Goal: Transaction & Acquisition: Purchase product/service

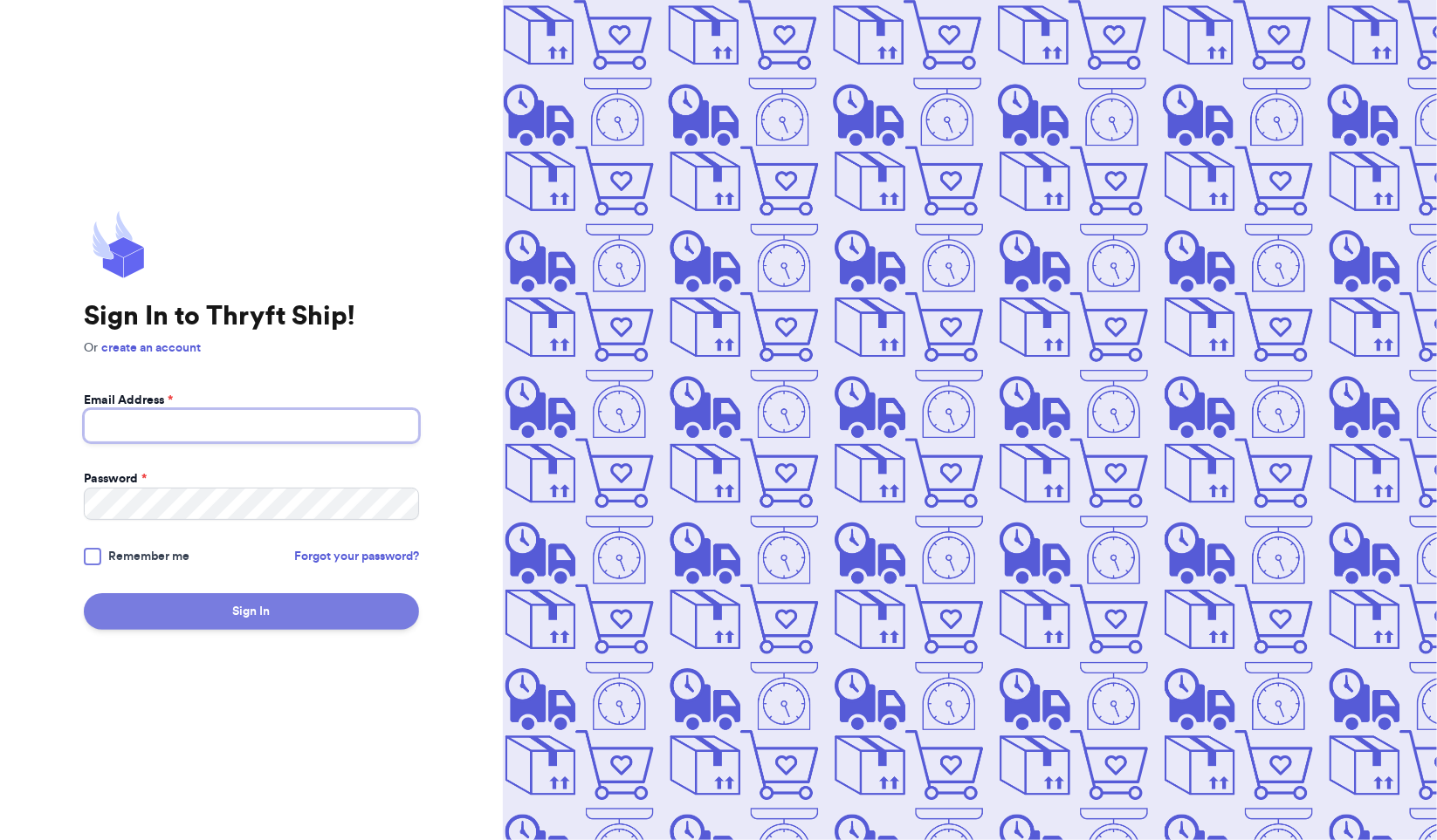
type input "[EMAIL_ADDRESS][DOMAIN_NAME]"
click at [206, 625] on button "Sign In" at bounding box center [251, 611] width 335 height 37
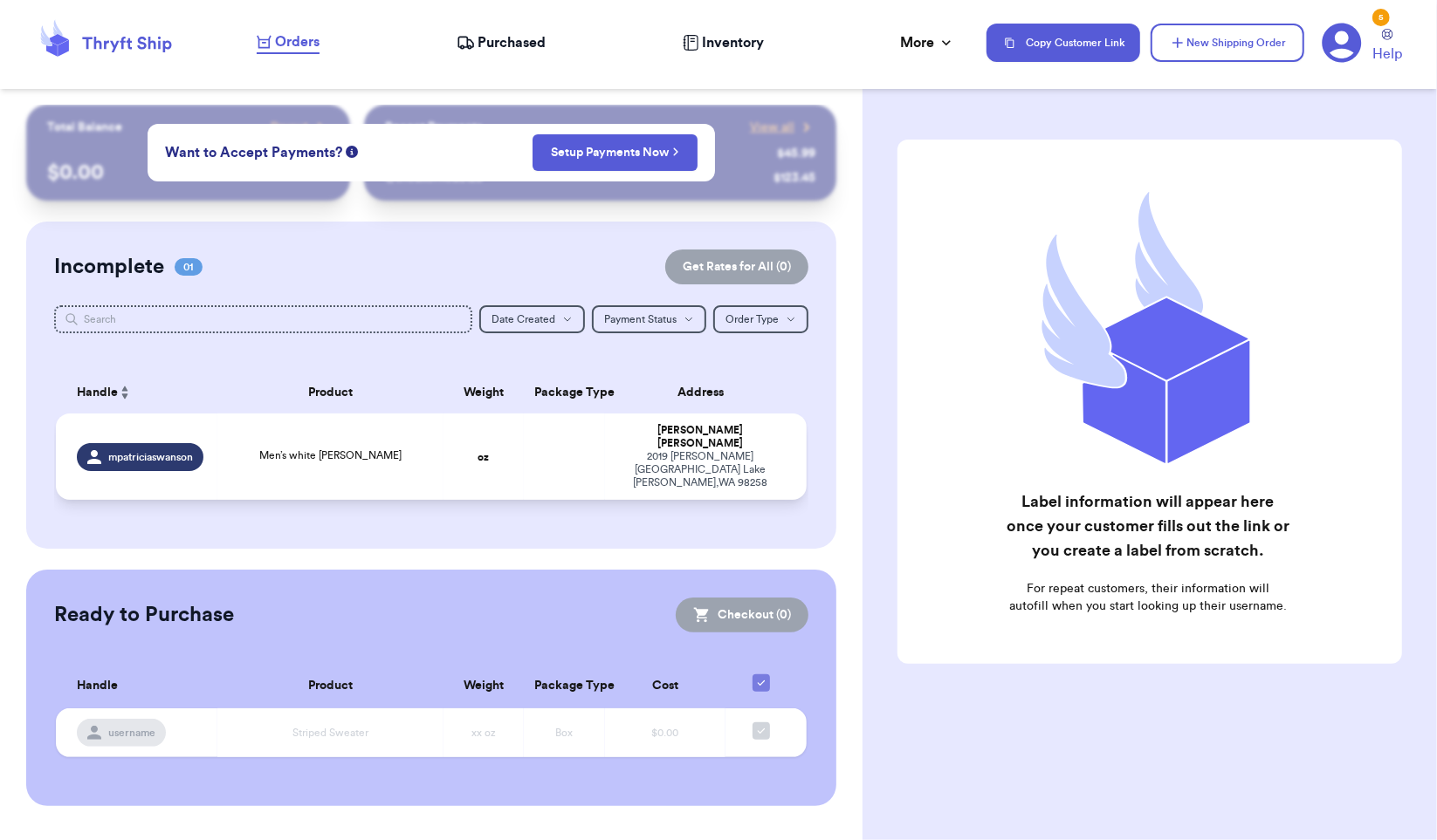
click at [387, 448] on div "Men’s white [PERSON_NAME]" at bounding box center [330, 457] width 205 height 19
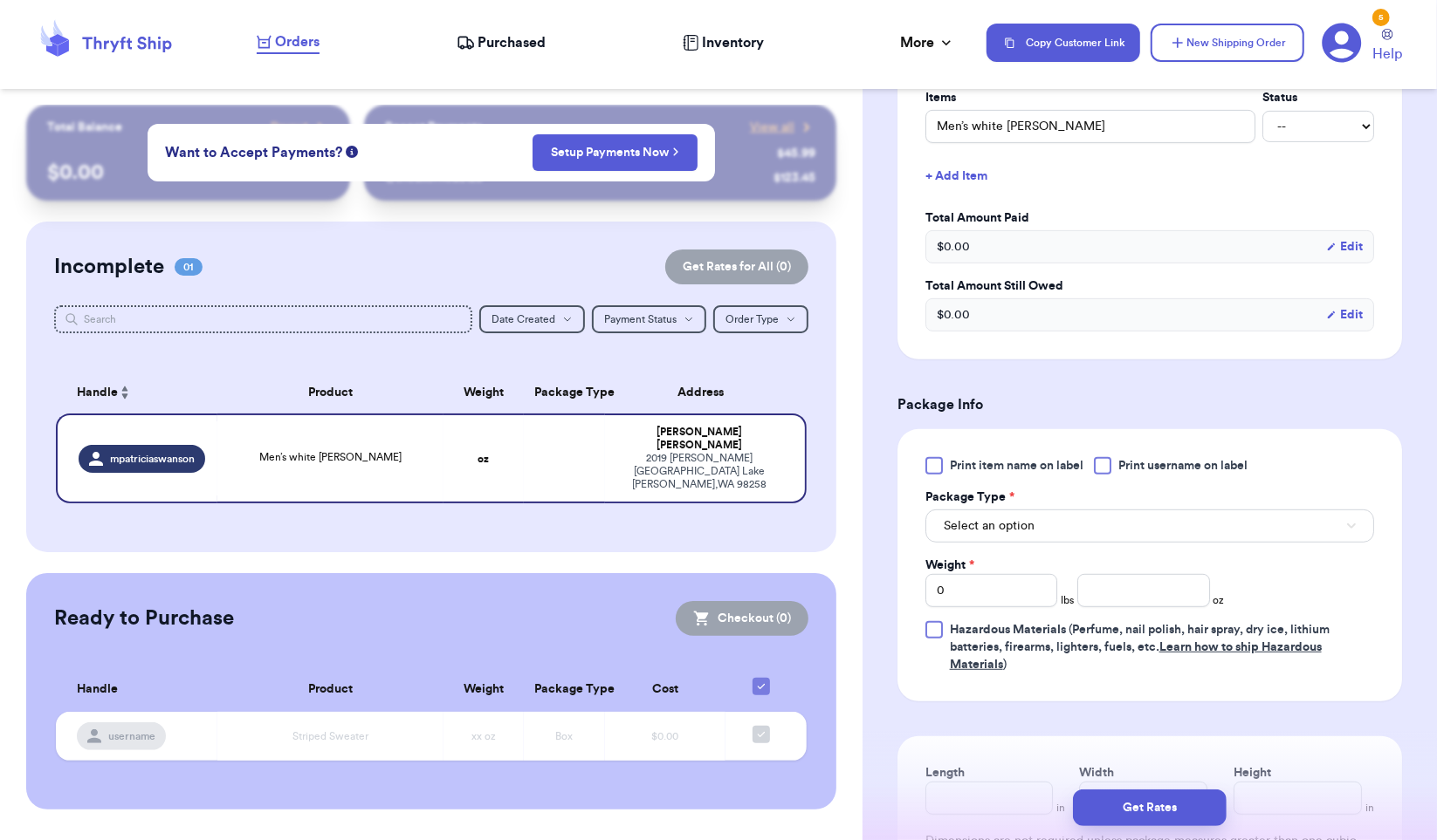
scroll to position [451, 0]
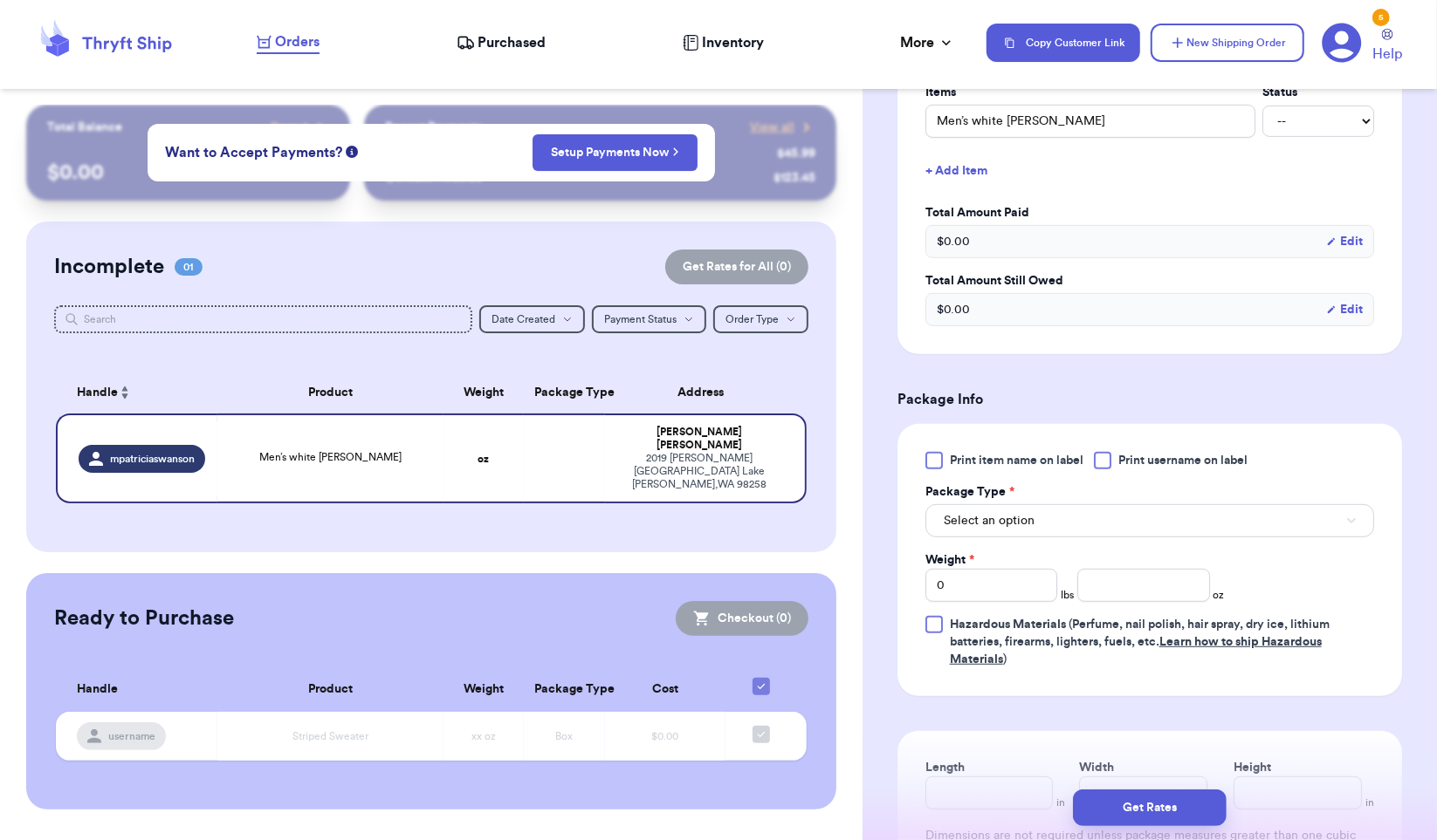
click at [1210, 518] on button "Select an option" at bounding box center [1150, 521] width 449 height 34
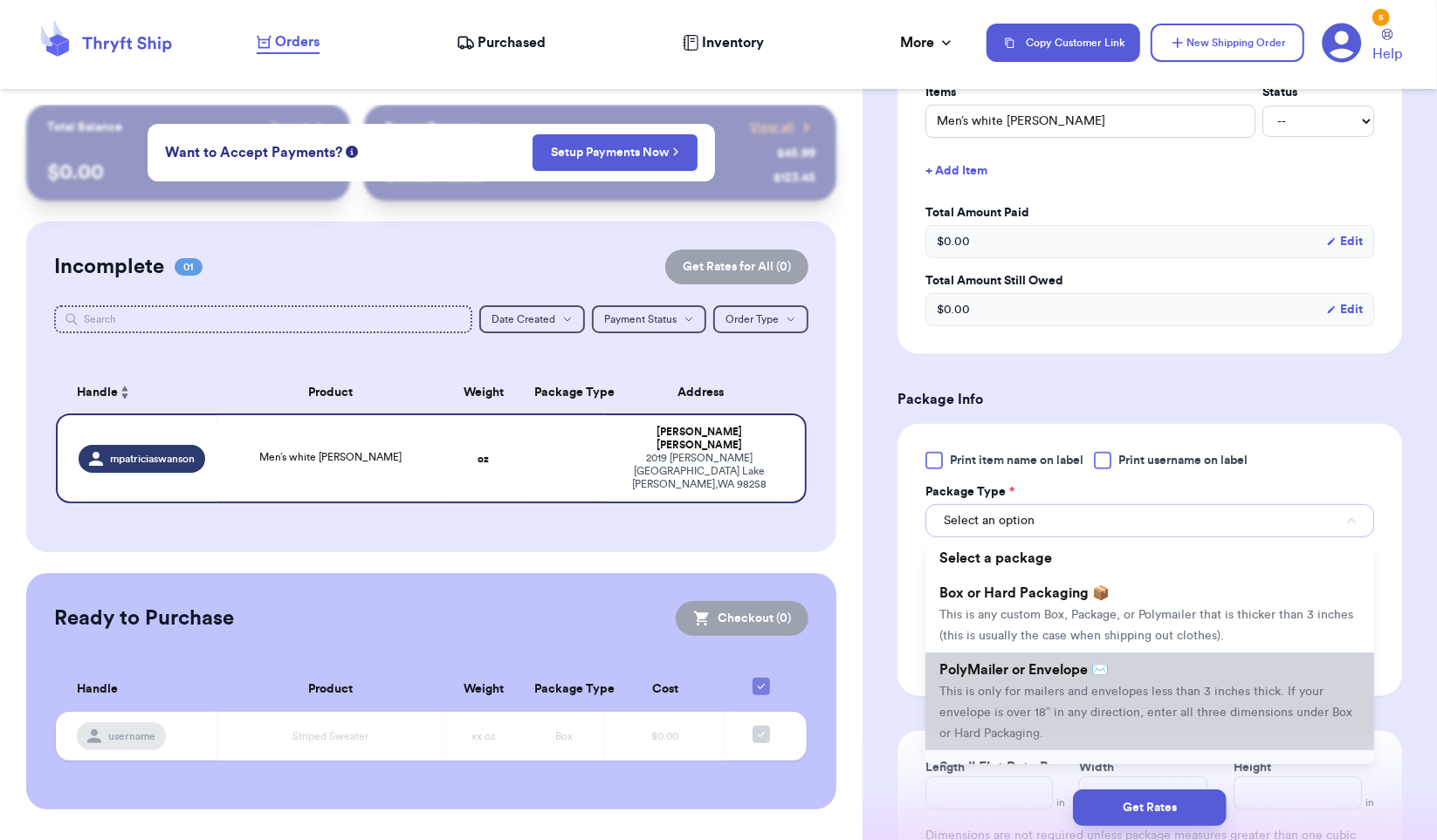
click at [1049, 688] on span "This is only for mailers and envelopes less than 3 inches thick. If your envelo…" at bounding box center [1145, 713] width 412 height 54
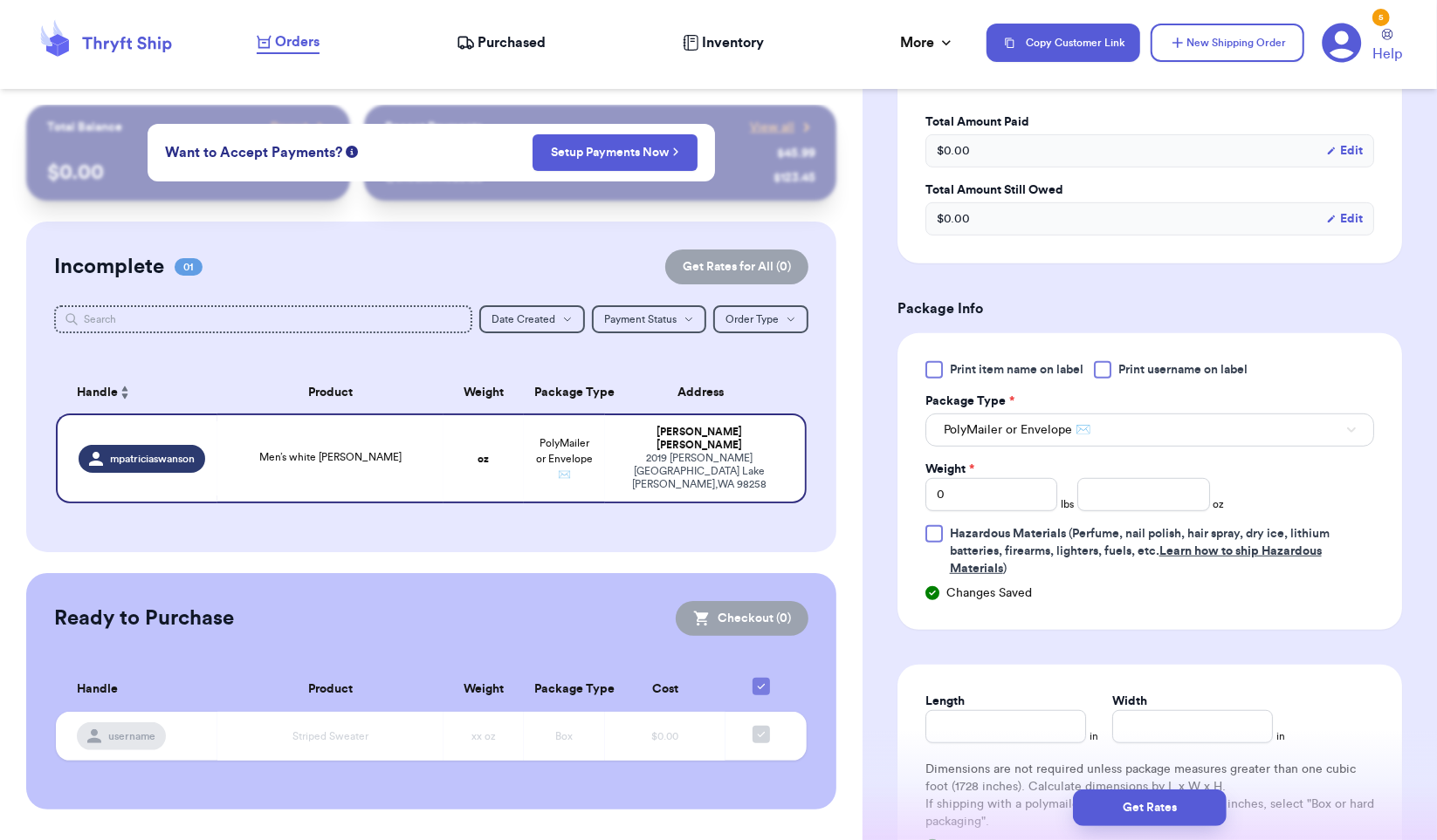
scroll to position [560, 0]
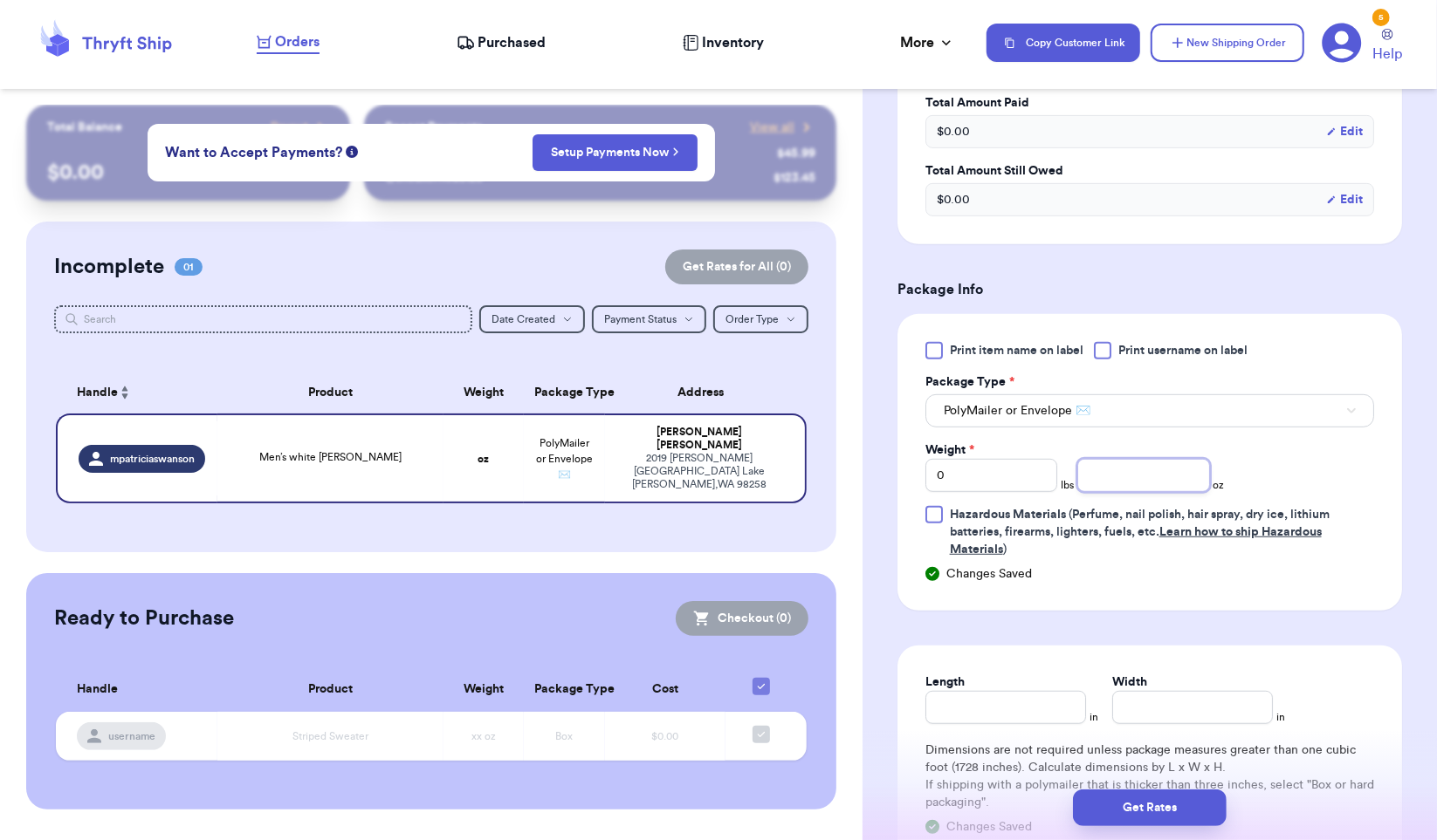
click at [1166, 477] on input "number" at bounding box center [1143, 476] width 132 height 34
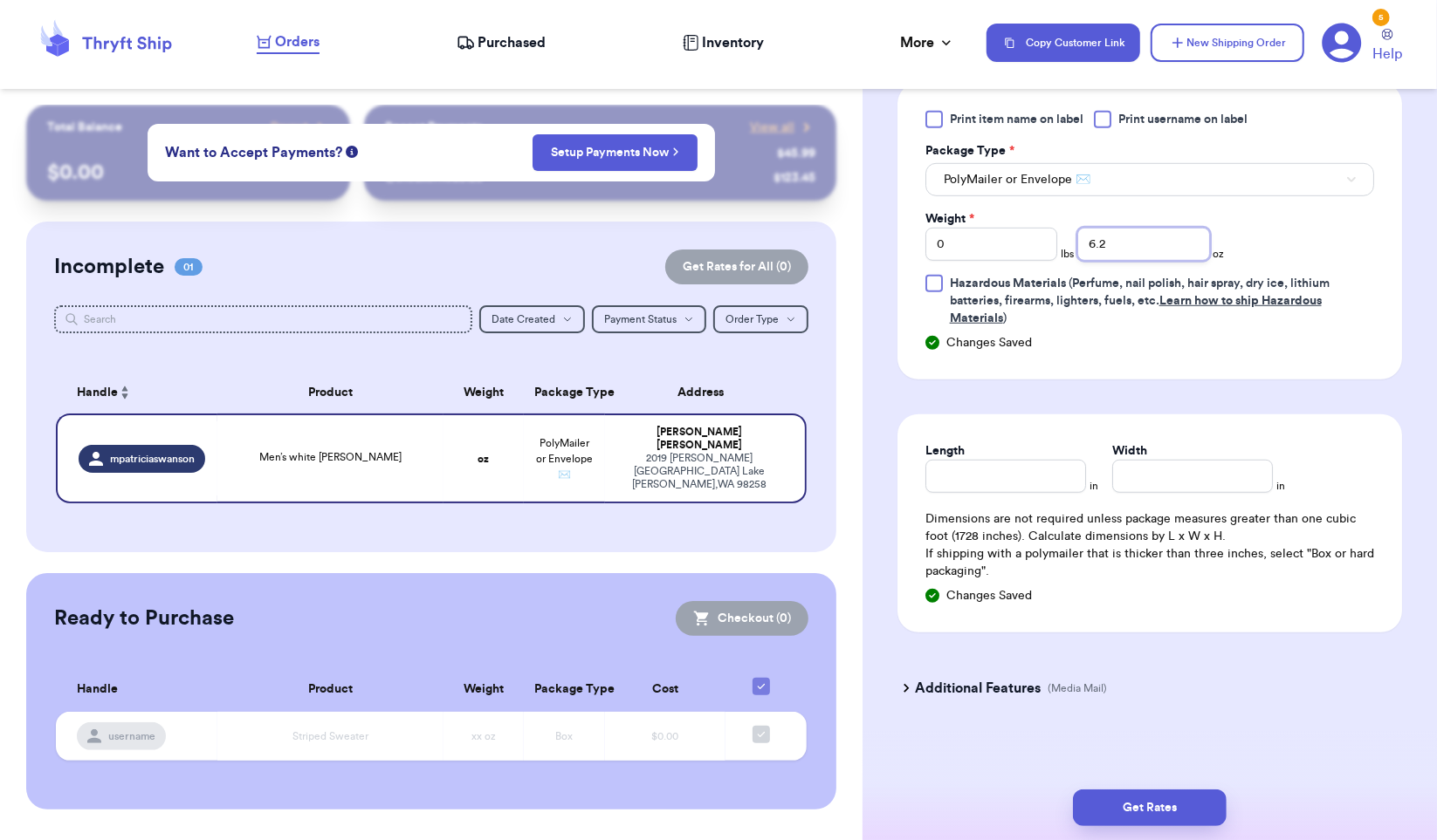
scroll to position [790, 0]
type input "6.2"
click at [1177, 798] on button "Get Rates" at bounding box center [1150, 808] width 154 height 37
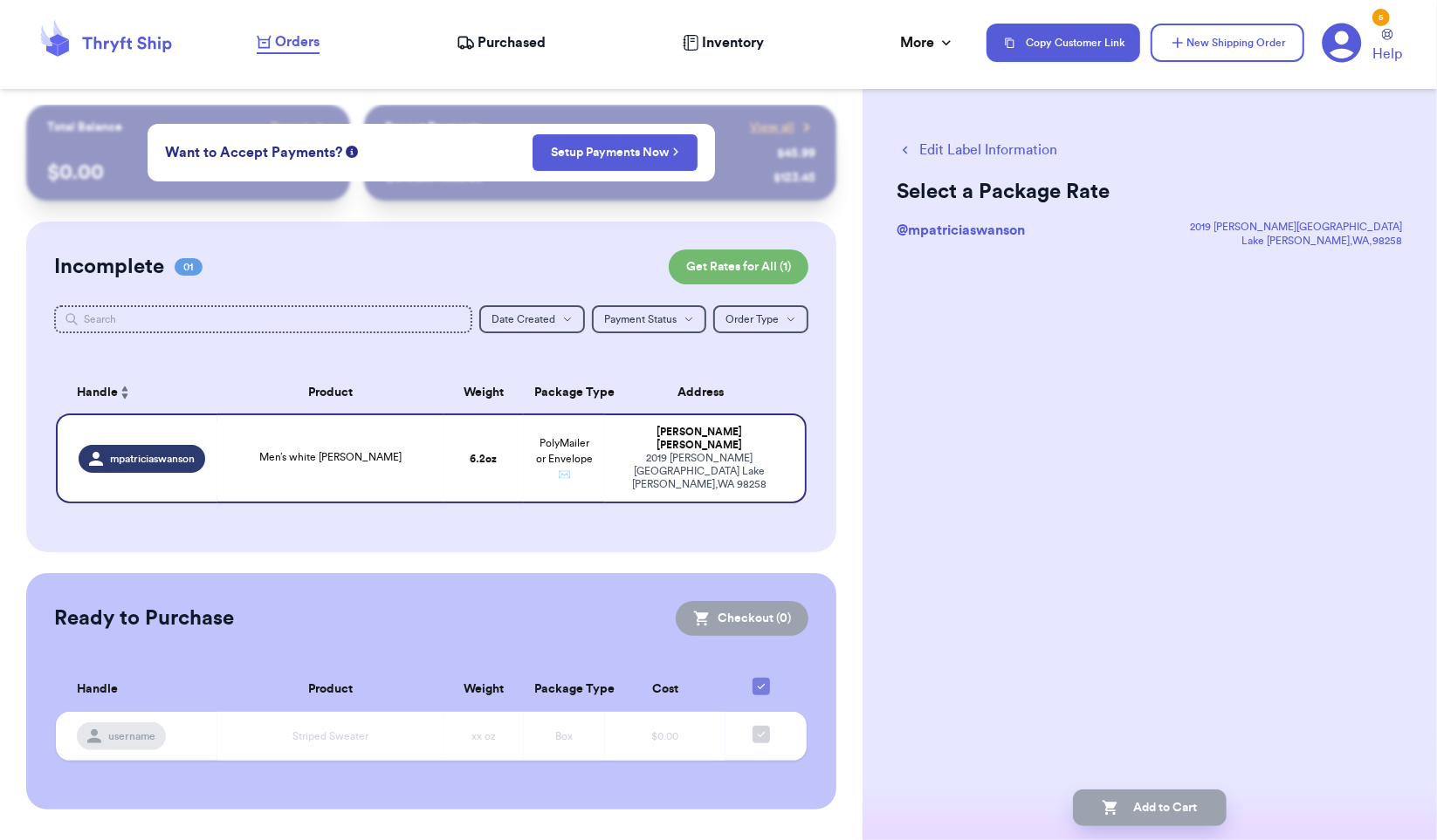
scroll to position [0, 0]
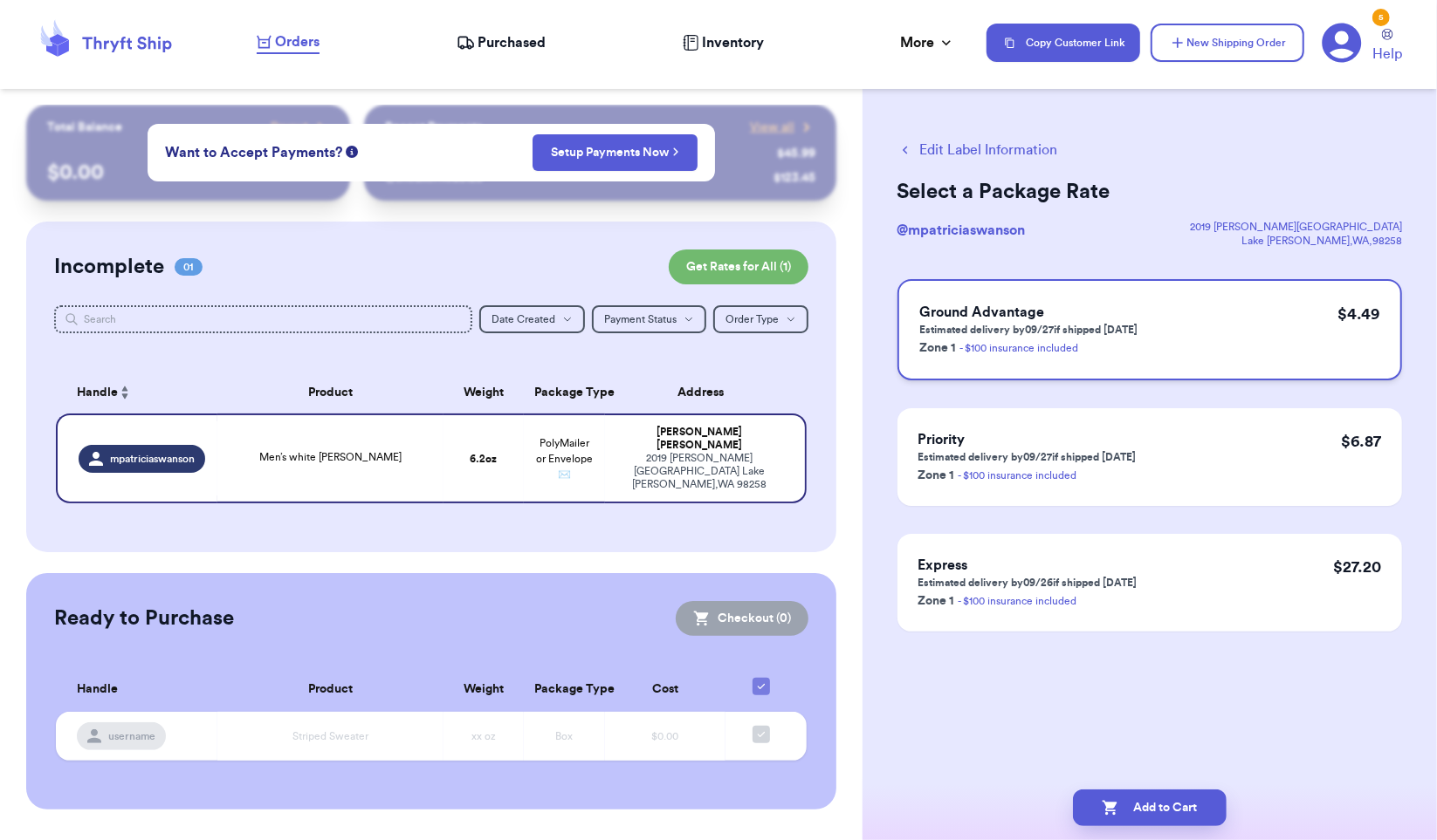
click at [1248, 336] on div "Ground Advantage Estimated delivery by 09/27 if shipped [DATE] Zone 1 - $100 in…" at bounding box center [1149, 330] width 505 height 101
click at [1172, 819] on button "Add to Cart" at bounding box center [1150, 808] width 154 height 37
checkbox input "true"
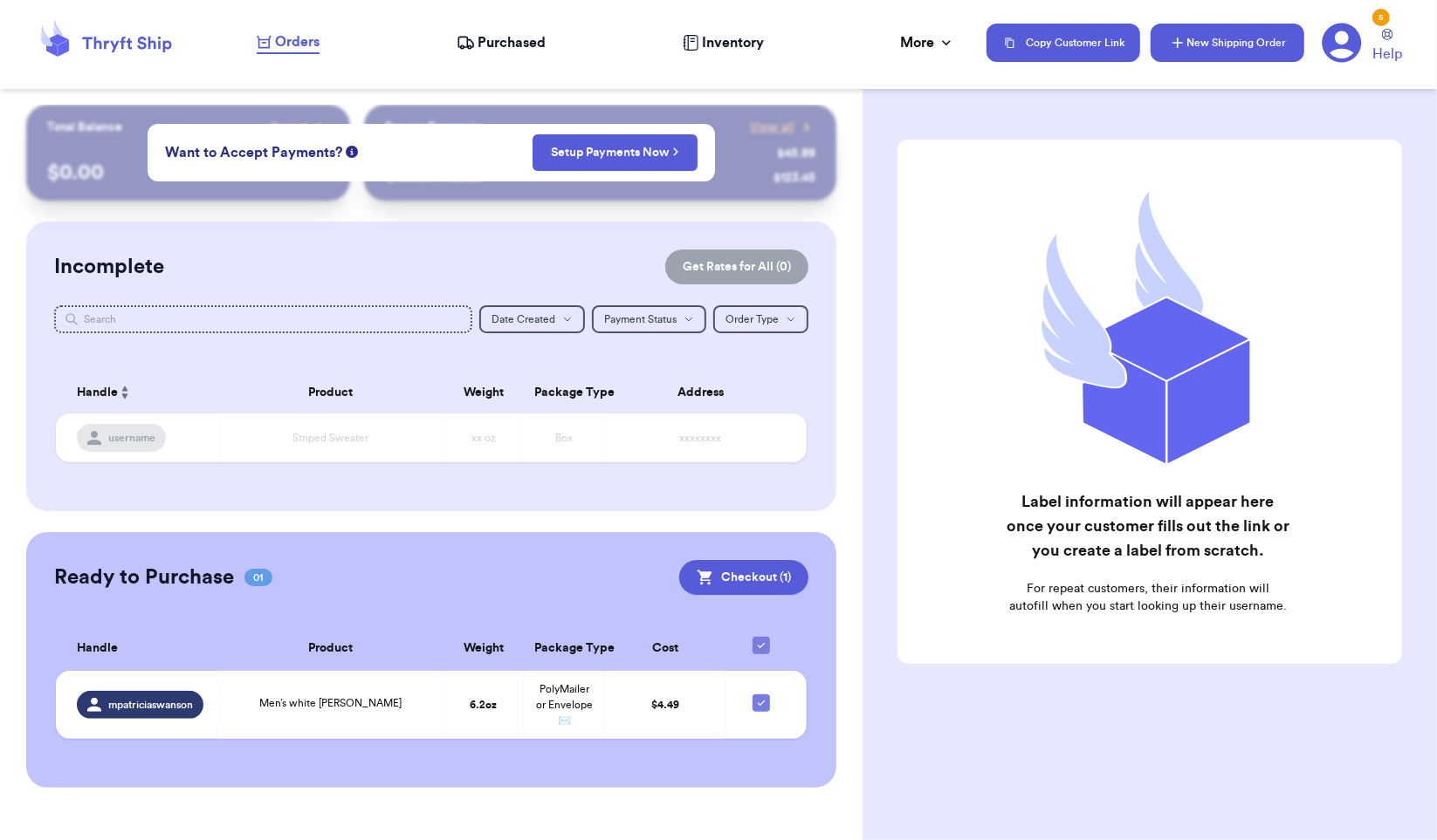
click at [1202, 44] on button "New Shipping Order" at bounding box center [1227, 43] width 154 height 38
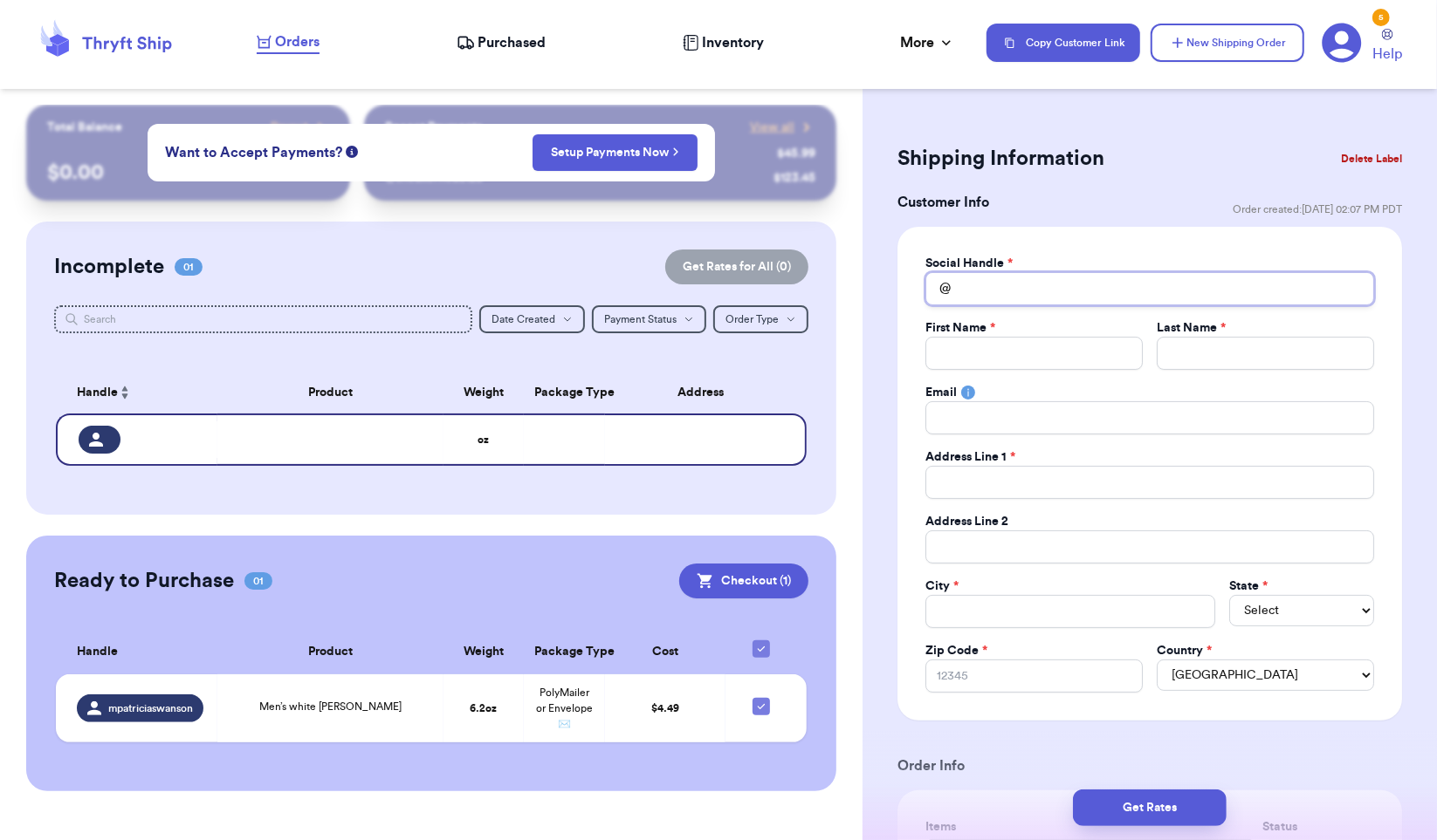
click at [1010, 285] on input "Total Amount Paid" at bounding box center [1150, 288] width 449 height 34
type input "e"
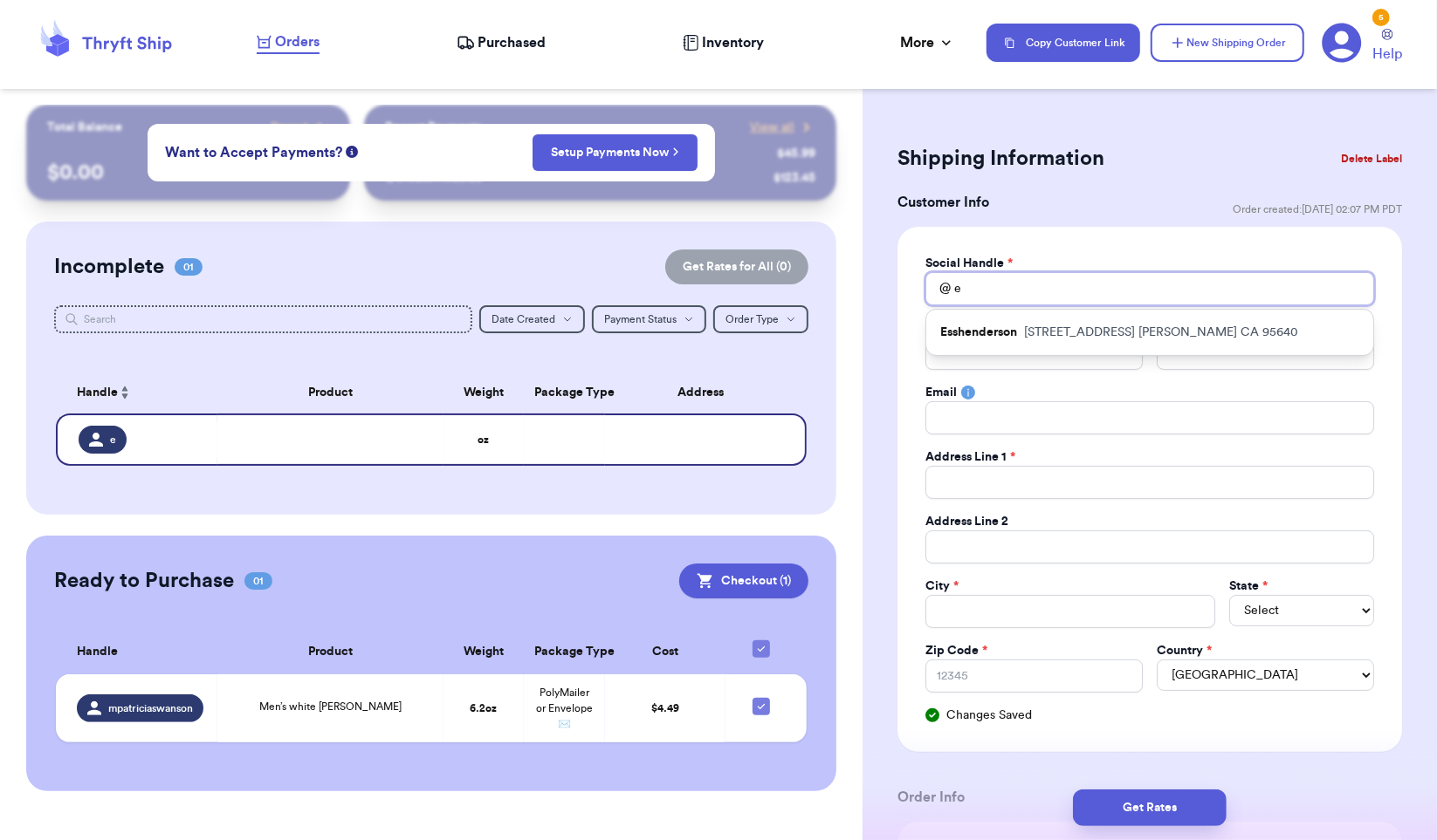
type input "el"
type input "ell"
type input "[PERSON_NAME]"
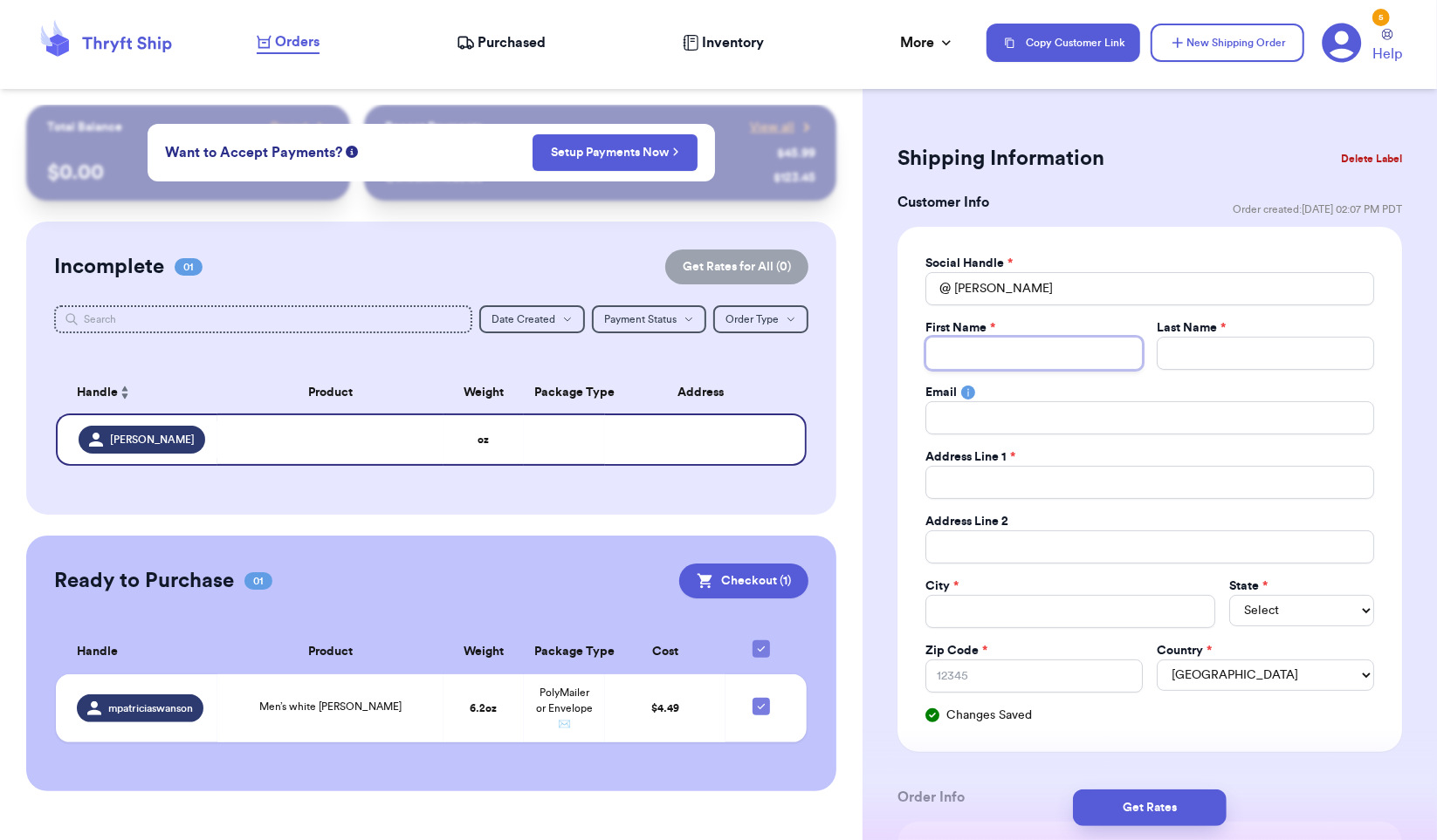
click at [998, 361] on input "Total Amount Paid" at bounding box center [1034, 353] width 217 height 34
type input "E"
type input "El"
type input "Ell"
type input "Elll"
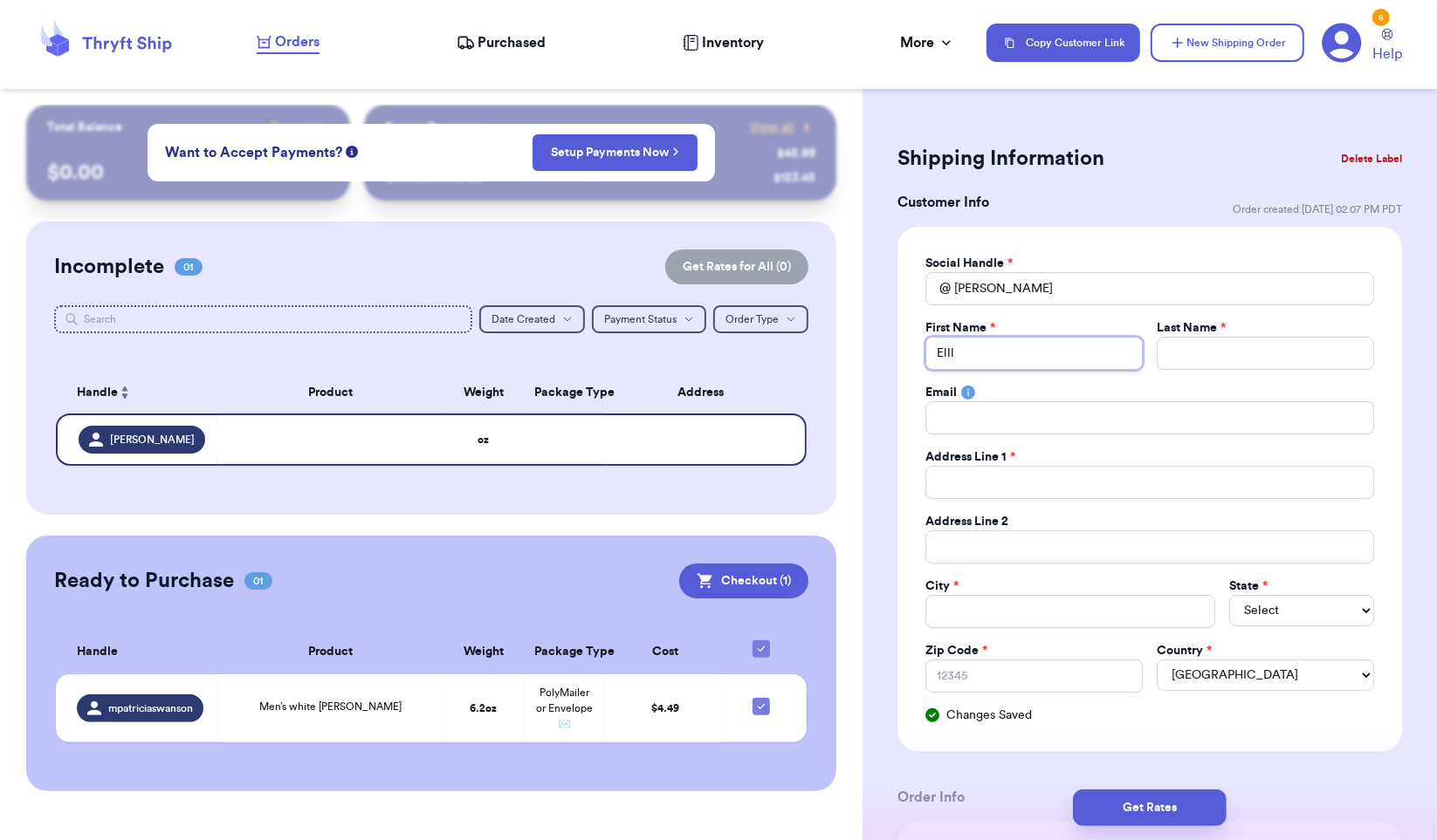
type input "Ellla"
type input "Elll"
type input "Ell"
type input "[PERSON_NAME]"
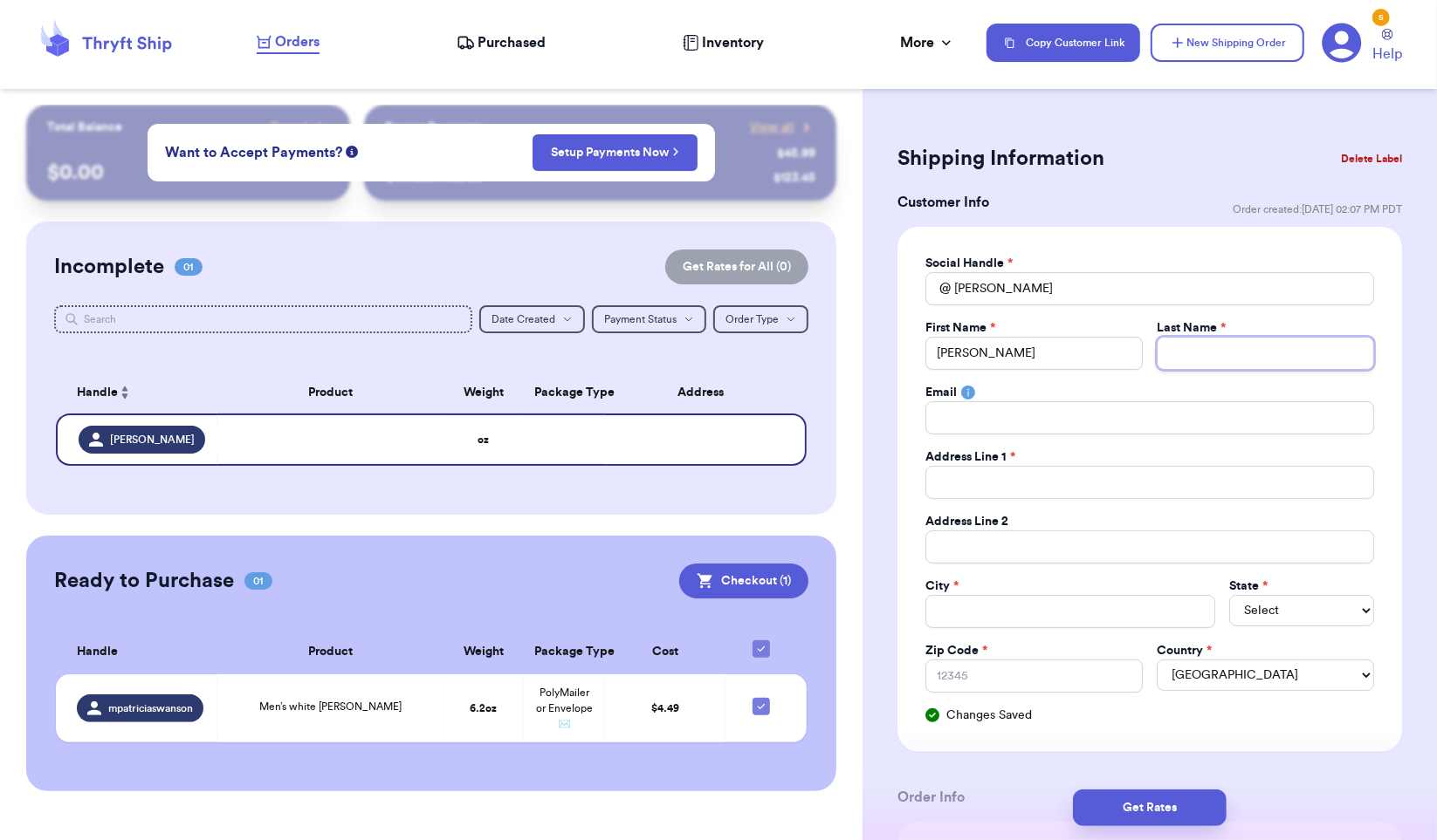
click at [1219, 346] on input "Total Amount Paid" at bounding box center [1265, 353] width 217 height 34
type input "S"
type input "Si"
type input "Sid"
type input "Sidh"
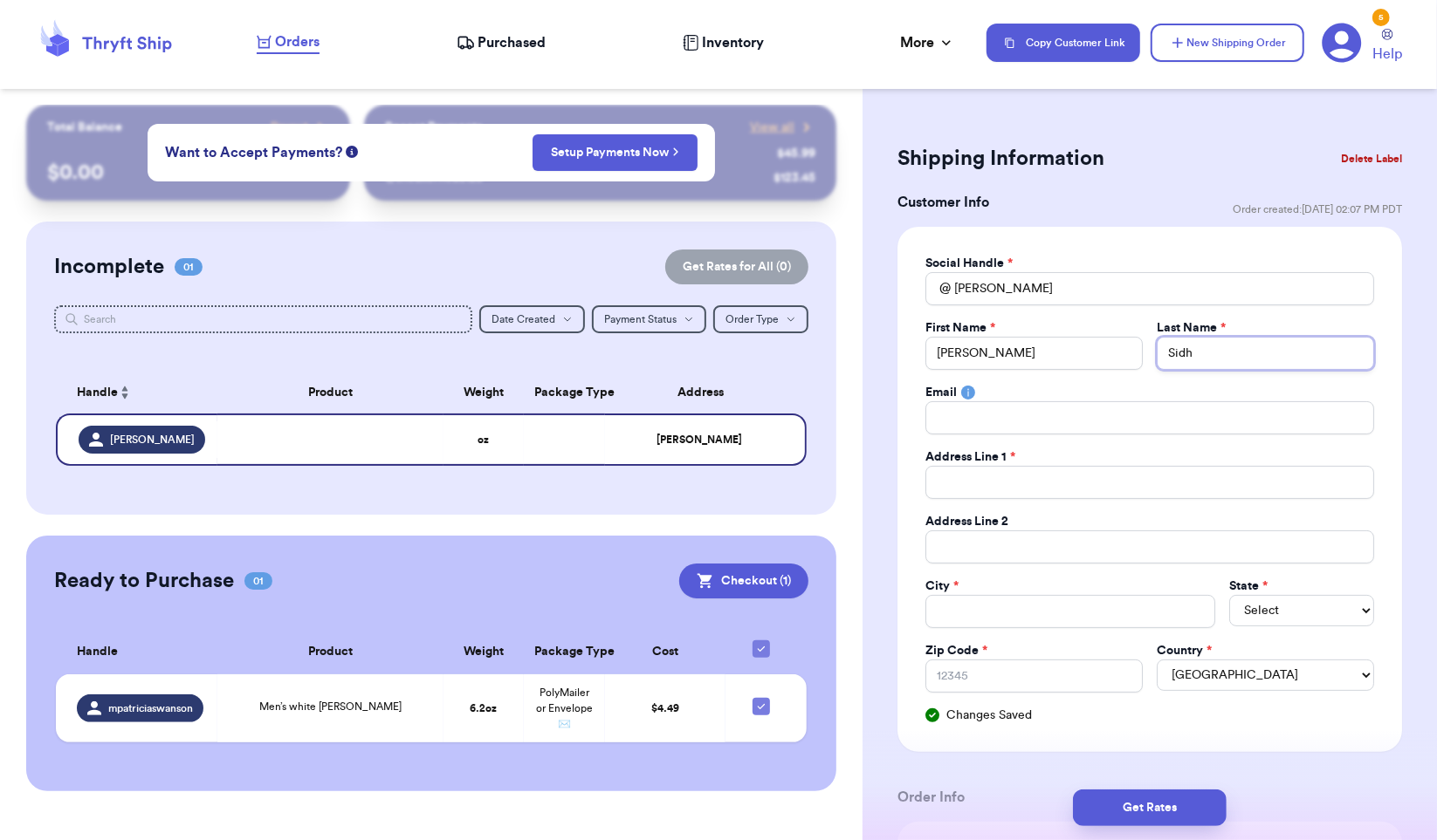
type input "Sidhu"
click at [1076, 425] on input "Total Amount Paid" at bounding box center [1150, 418] width 449 height 34
click at [968, 392] on rect at bounding box center [967, 392] width 14 height 14
click at [1028, 482] on input "Total Amount Paid" at bounding box center [1150, 482] width 449 height 34
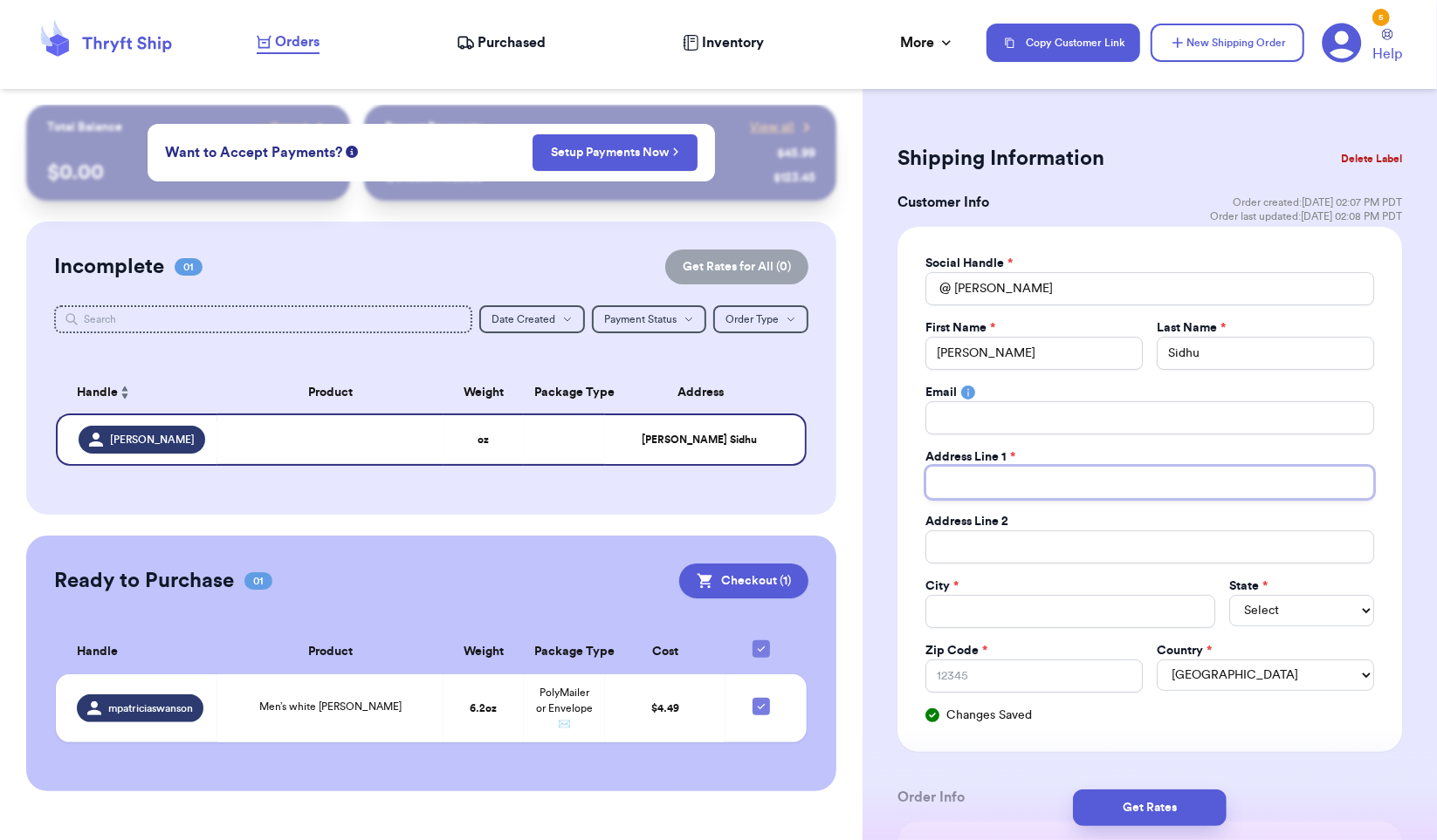
type input "8"
type input "82"
type input "821"
type input "8212"
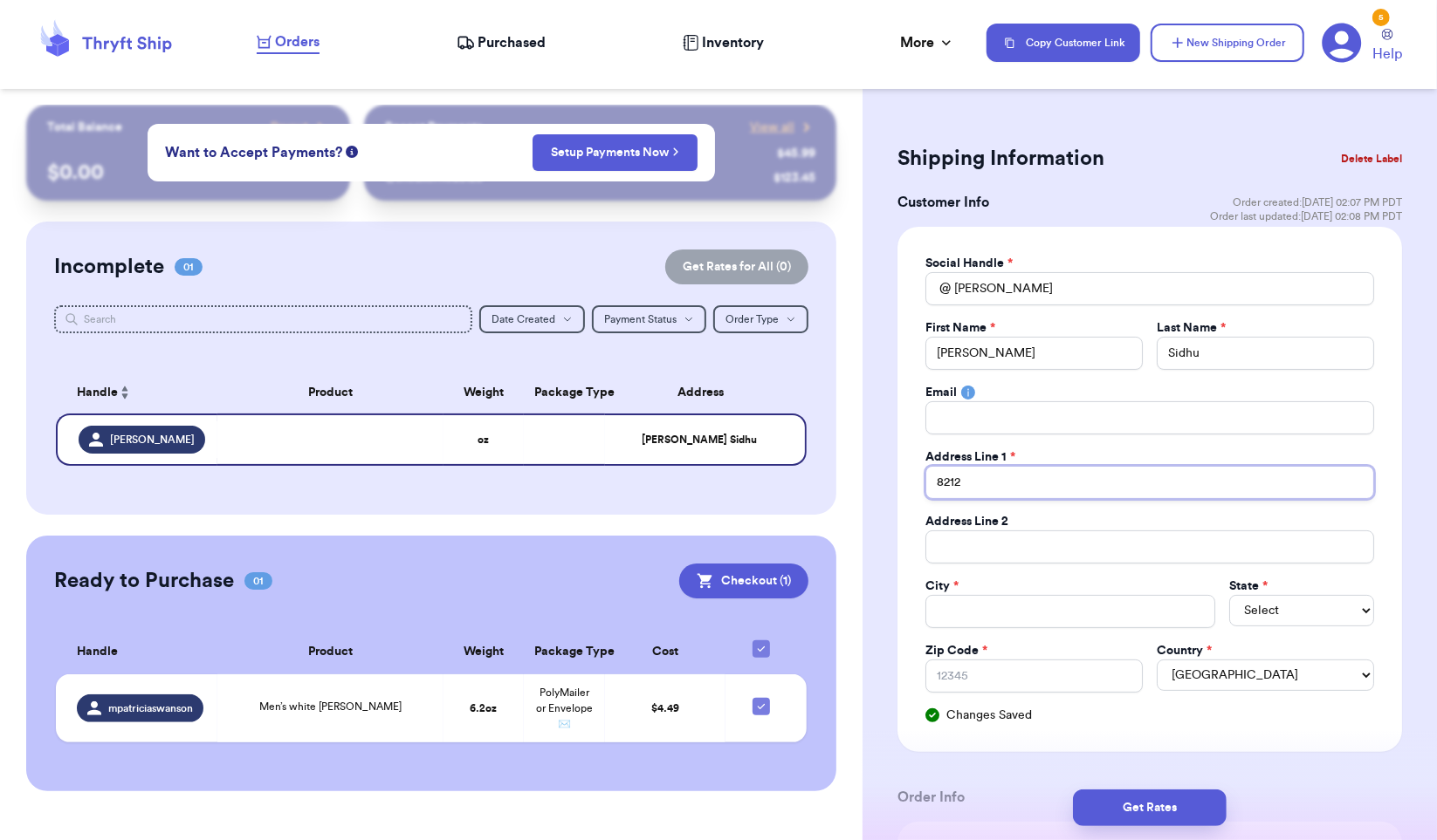
type input "8212 R"
type input "8212 Ra"
type input "8212 Rav"
type input "8212 Rave"
type input "8212 Raven"
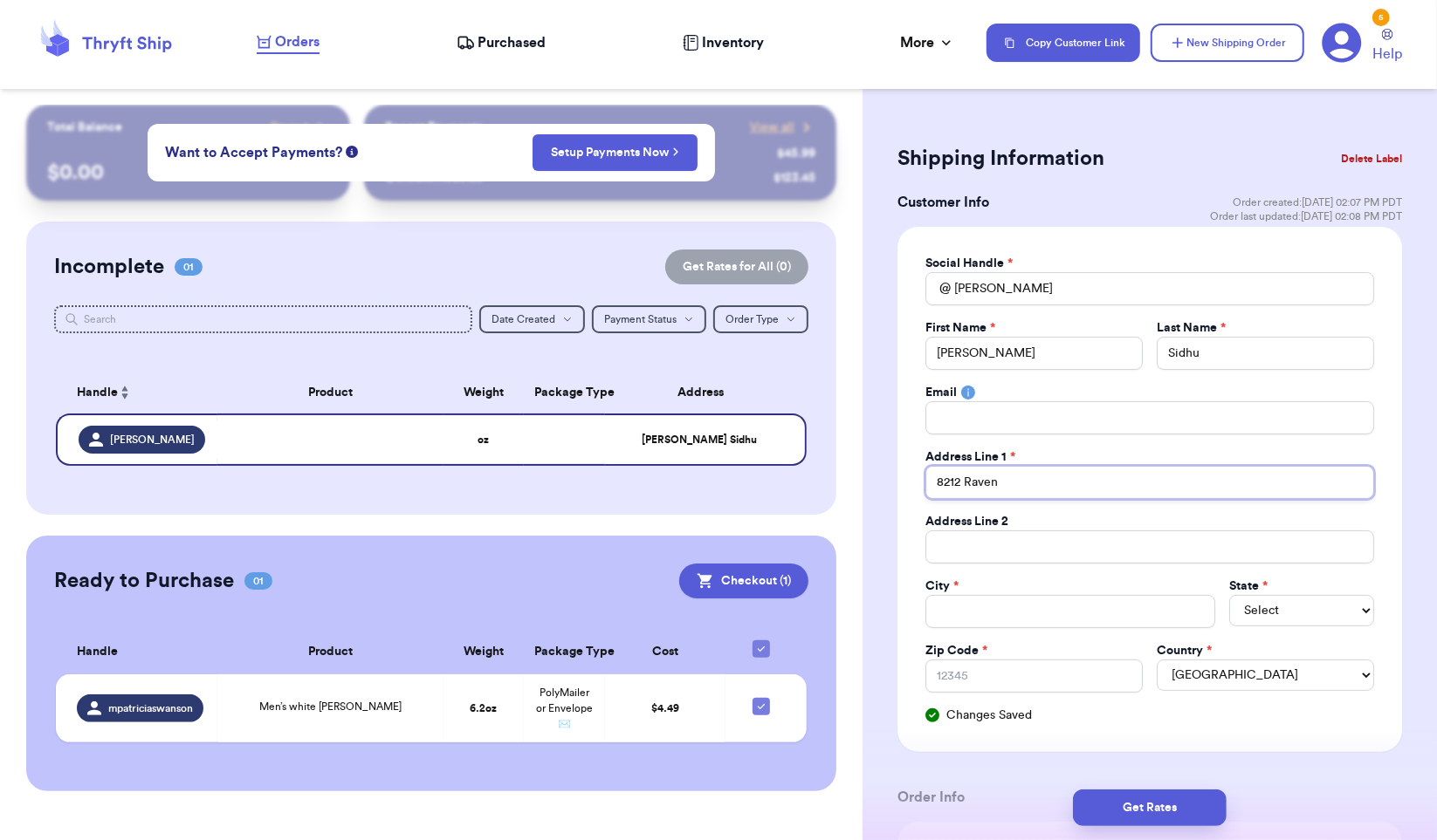
type input "8212 Ravenn"
type input "8212 [GEOGRAPHIC_DATA]"
type input "8212 Ravenna A"
type input "[STREET_ADDRESS]"
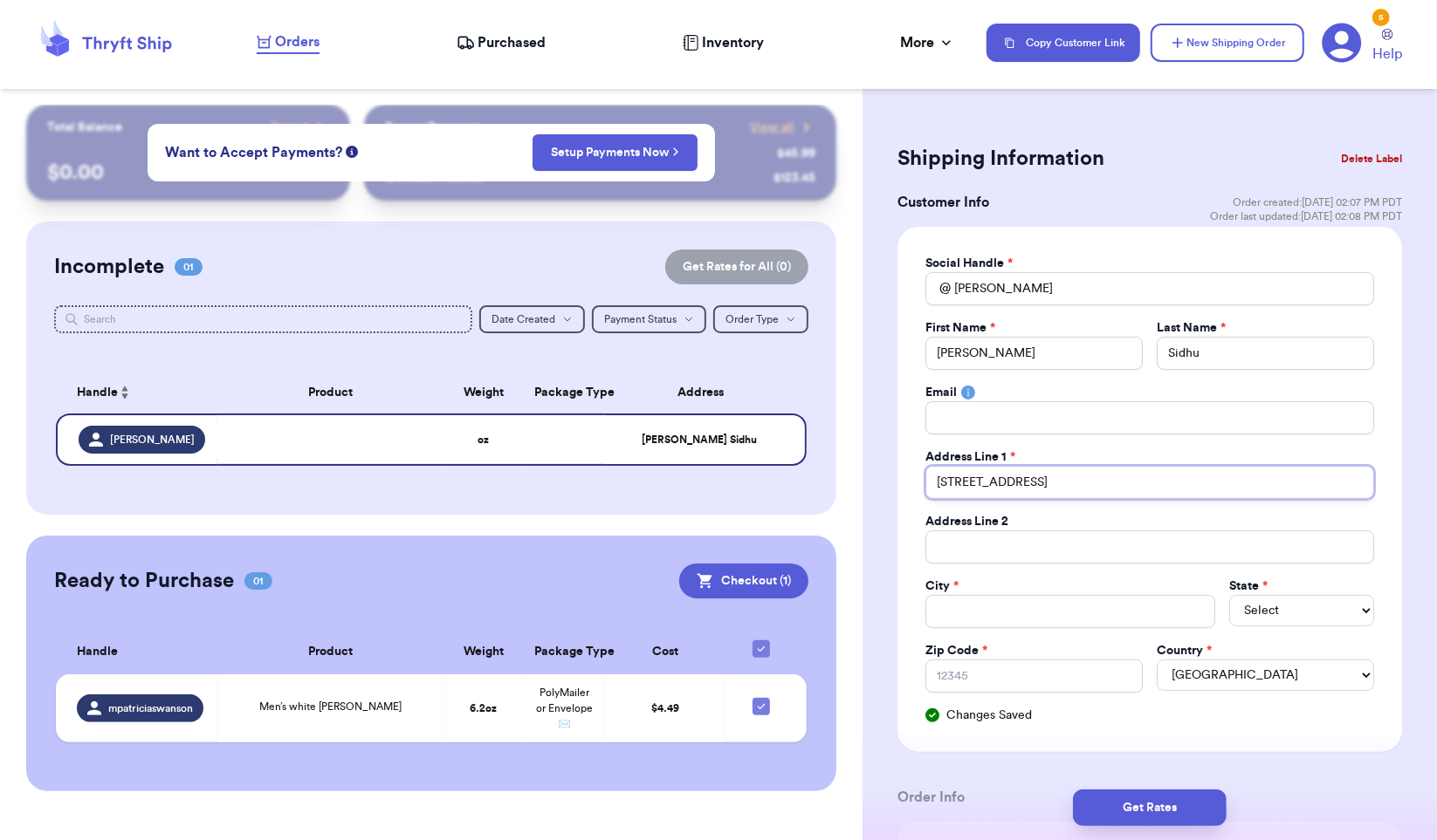
type input "[STREET_ADDRESS]"
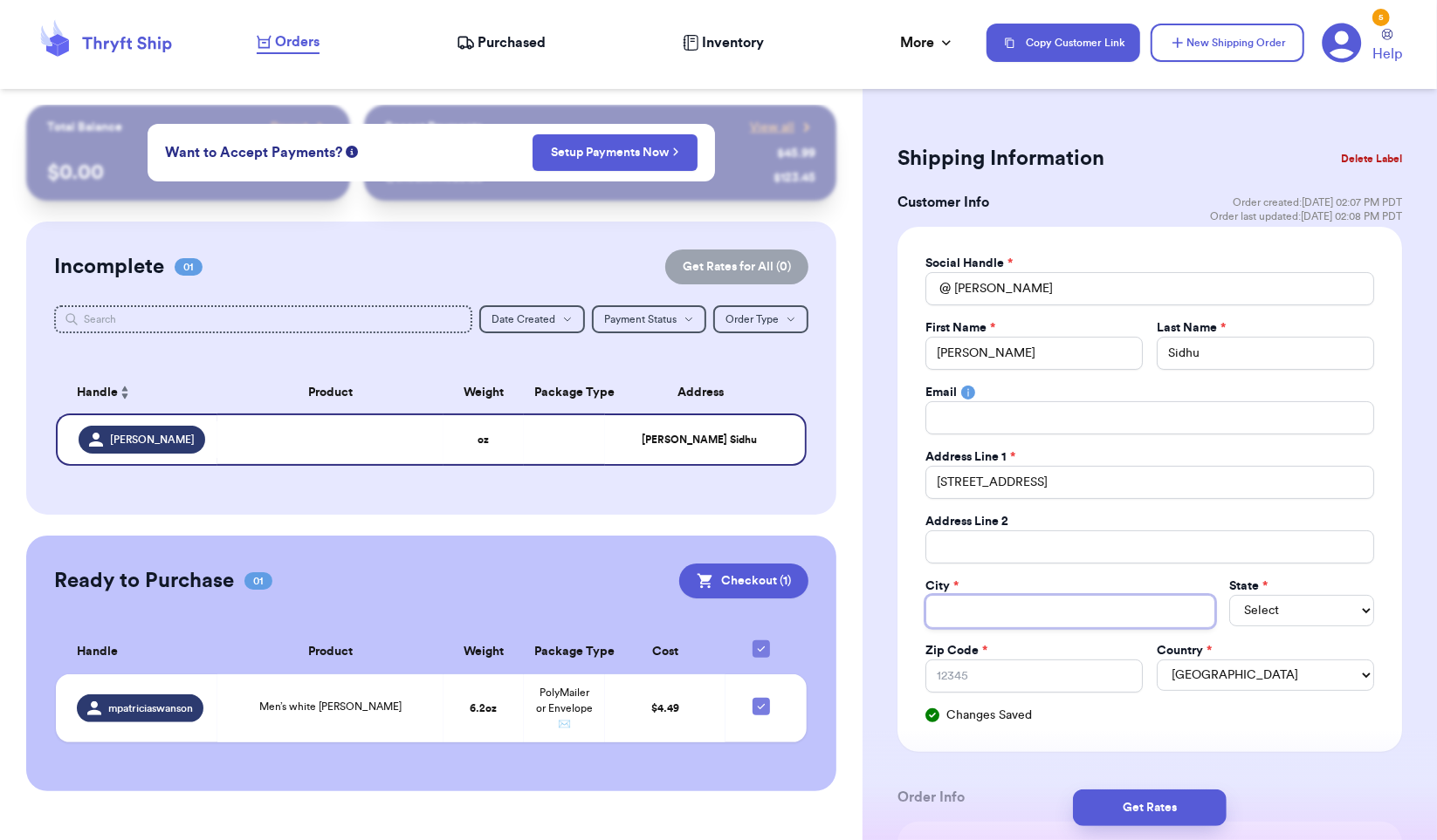
click at [990, 600] on input "Total Amount Paid" at bounding box center [1070, 611] width 289 height 34
type input "S"
type input "Se"
type input "Sea"
type input "Seat"
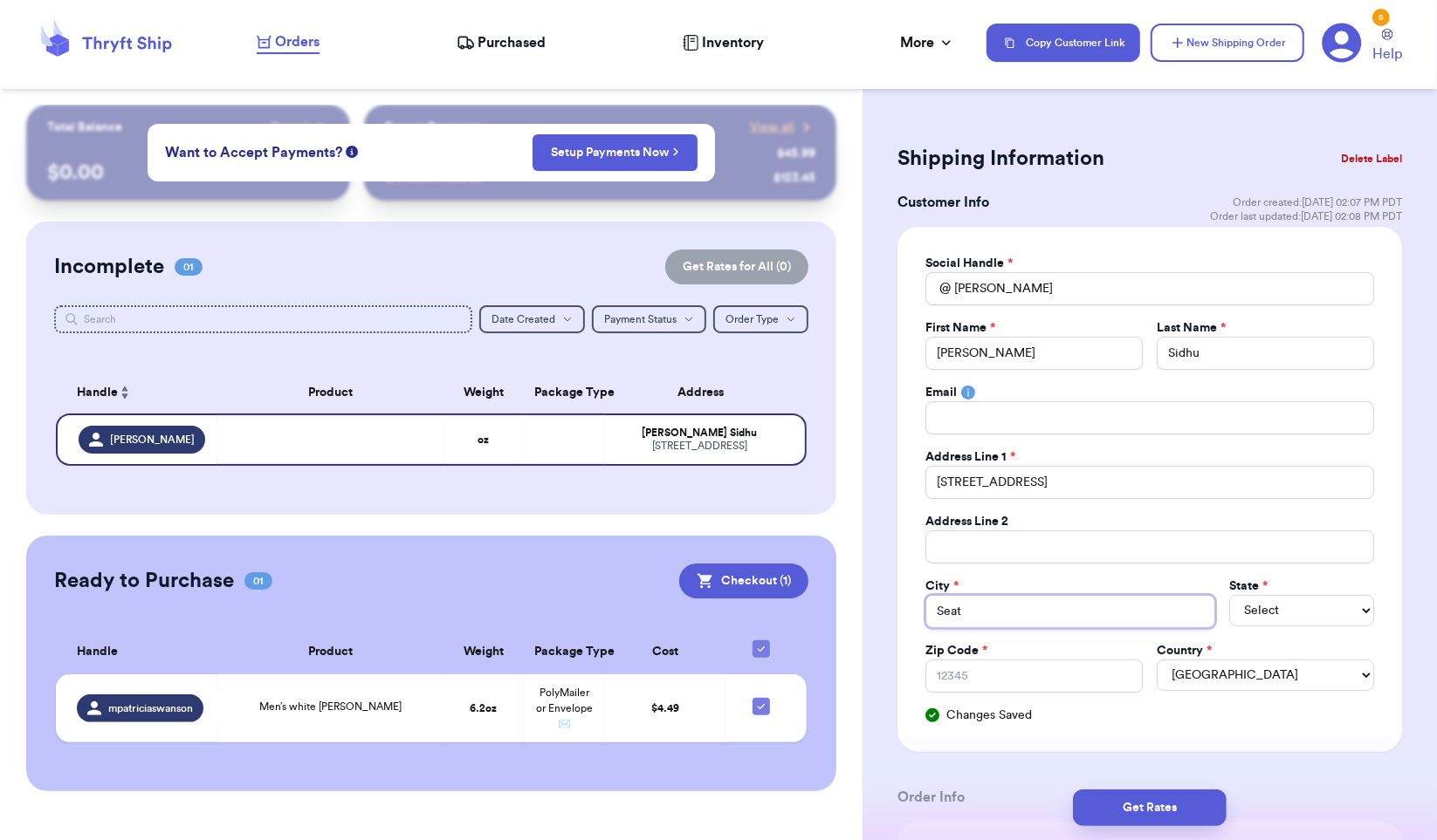
type input "Seatt"
type input "Seattl"
type input "[GEOGRAPHIC_DATA]"
click at [1311, 615] on select "Select AL AK AZ AR CA CO [GEOGRAPHIC_DATA] DE DC [GEOGRAPHIC_DATA] [GEOGRAPHIC_…" at bounding box center [1301, 610] width 145 height 32
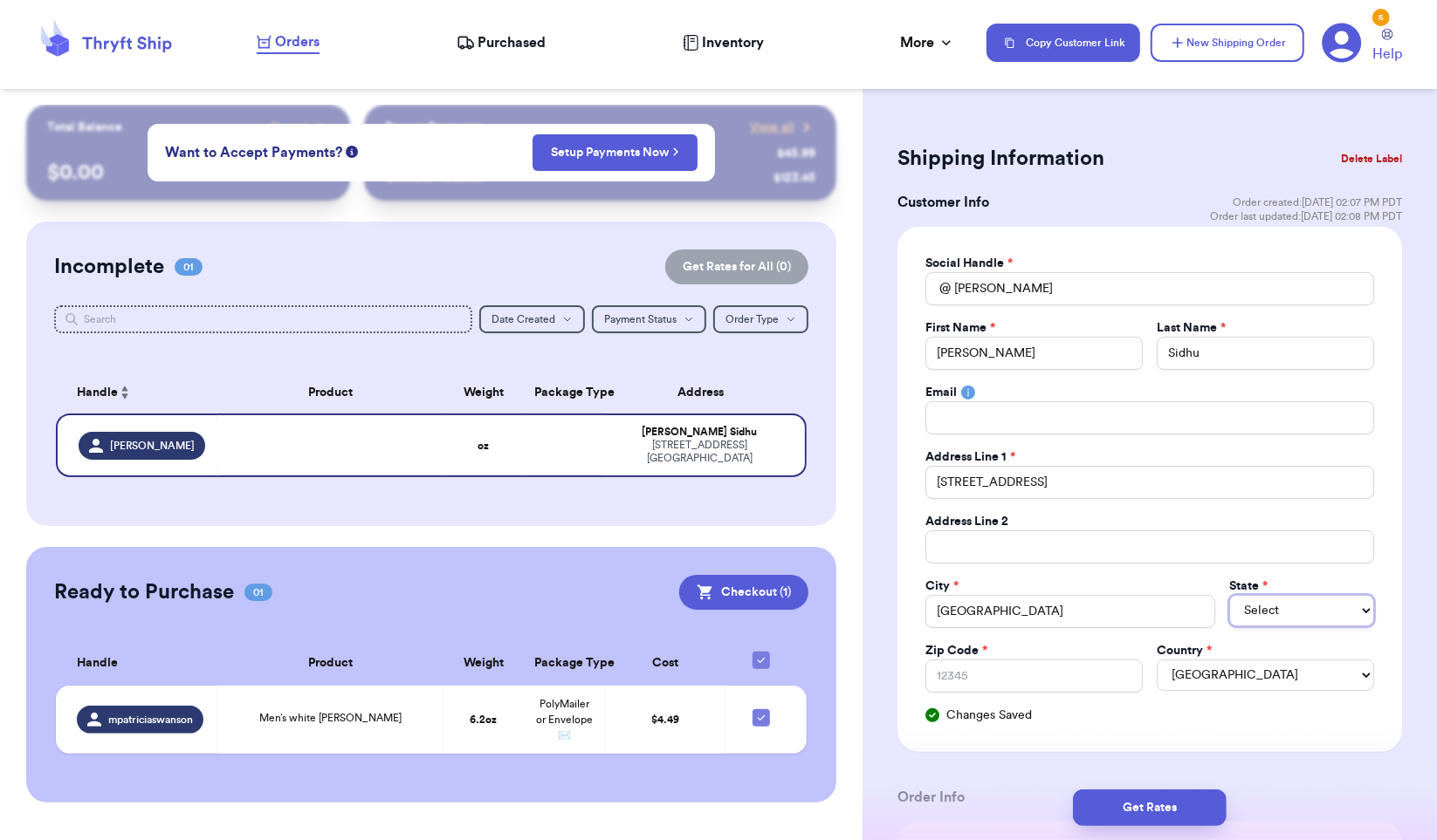
select select "WA"
click at [963, 679] on input "Zip Code *" at bounding box center [1034, 676] width 217 height 34
type input "9"
type input "98"
type input "981"
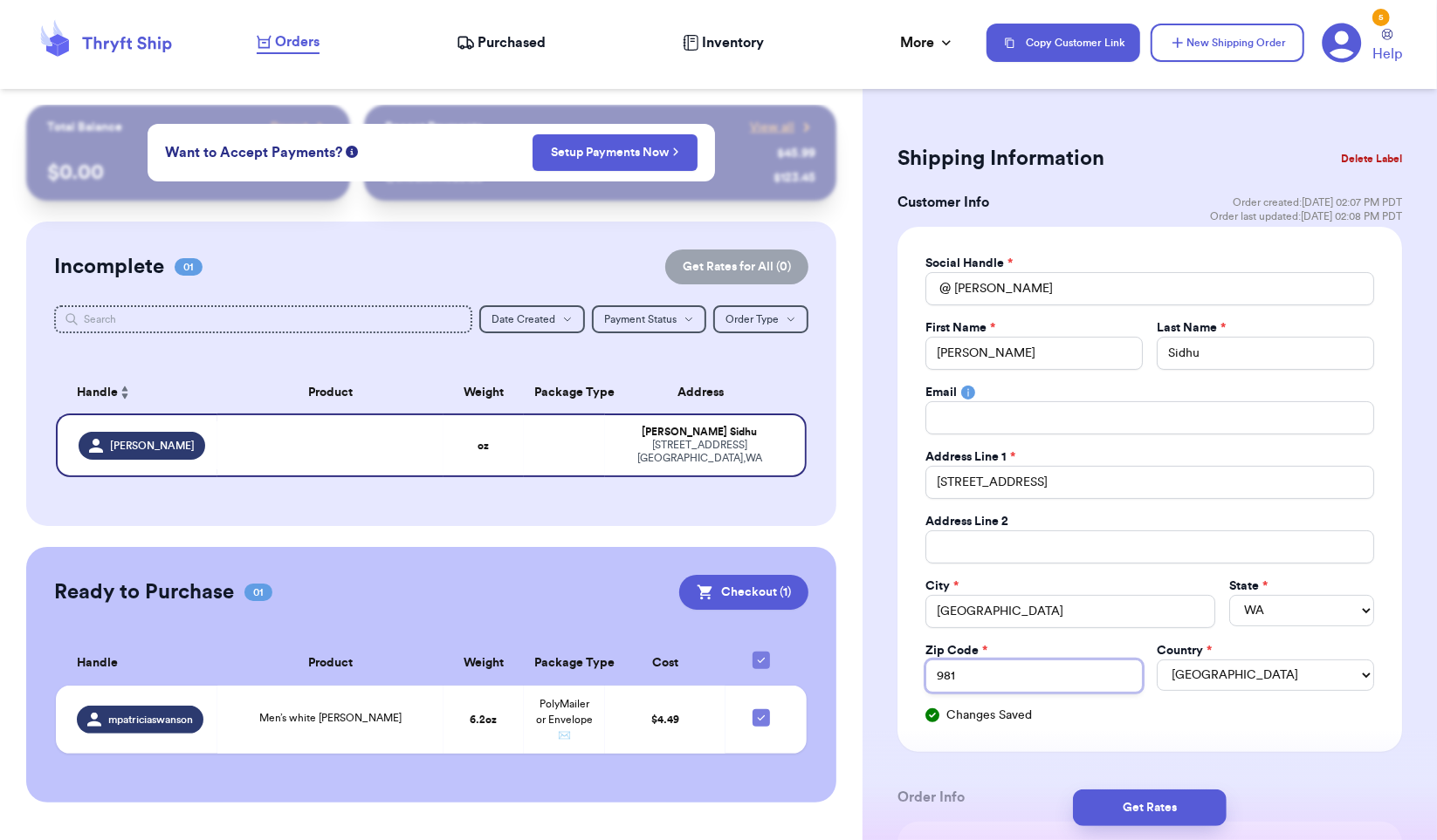
type input "9811"
type input "98115"
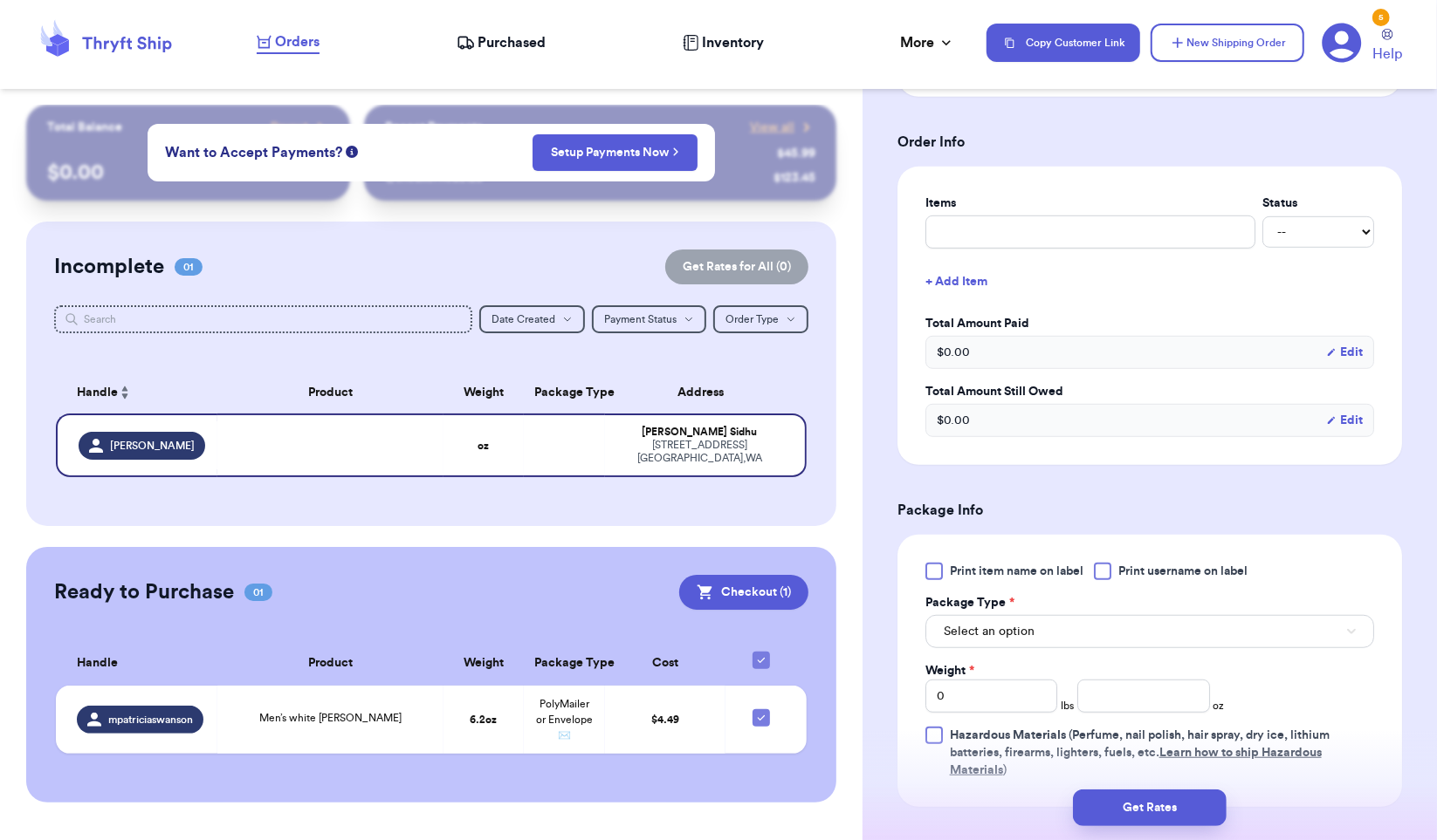
scroll to position [753, 0]
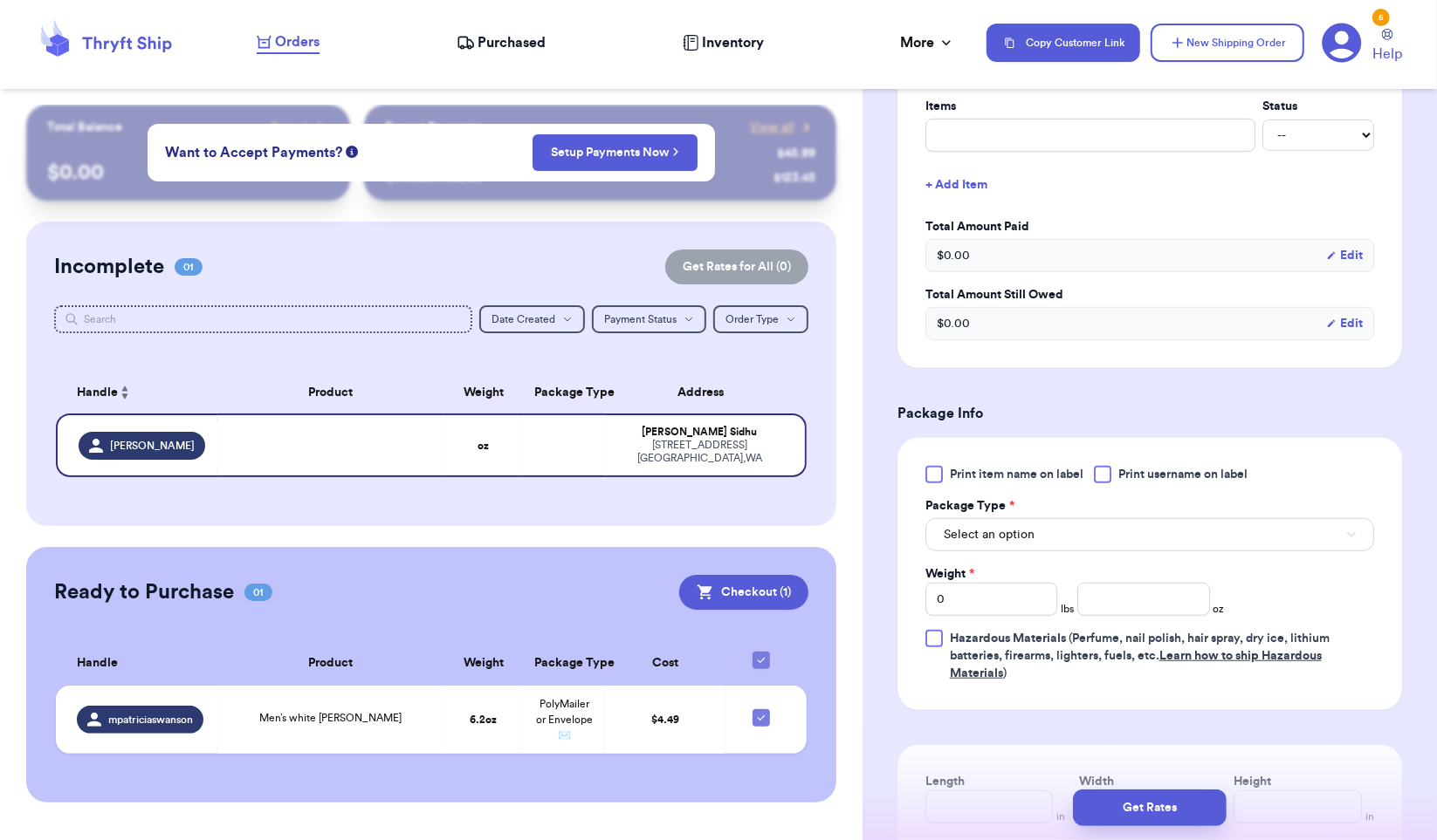
type input "98115"
click at [1248, 527] on button "Select an option" at bounding box center [1150, 534] width 449 height 34
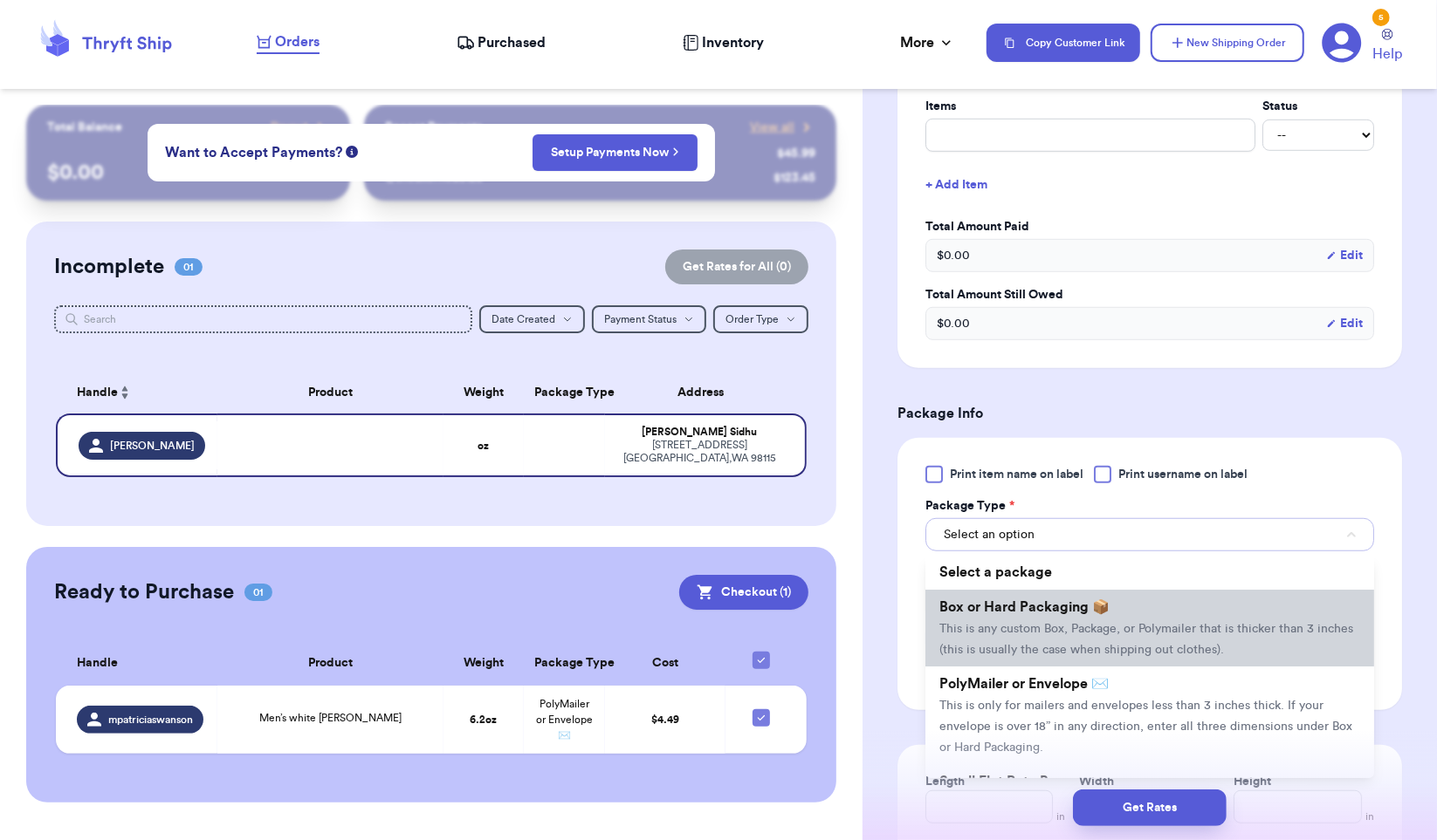
click at [1188, 623] on span "This is any custom Box, Package, or Polymailer that is thicker than 3 inches (t…" at bounding box center [1146, 639] width 413 height 34
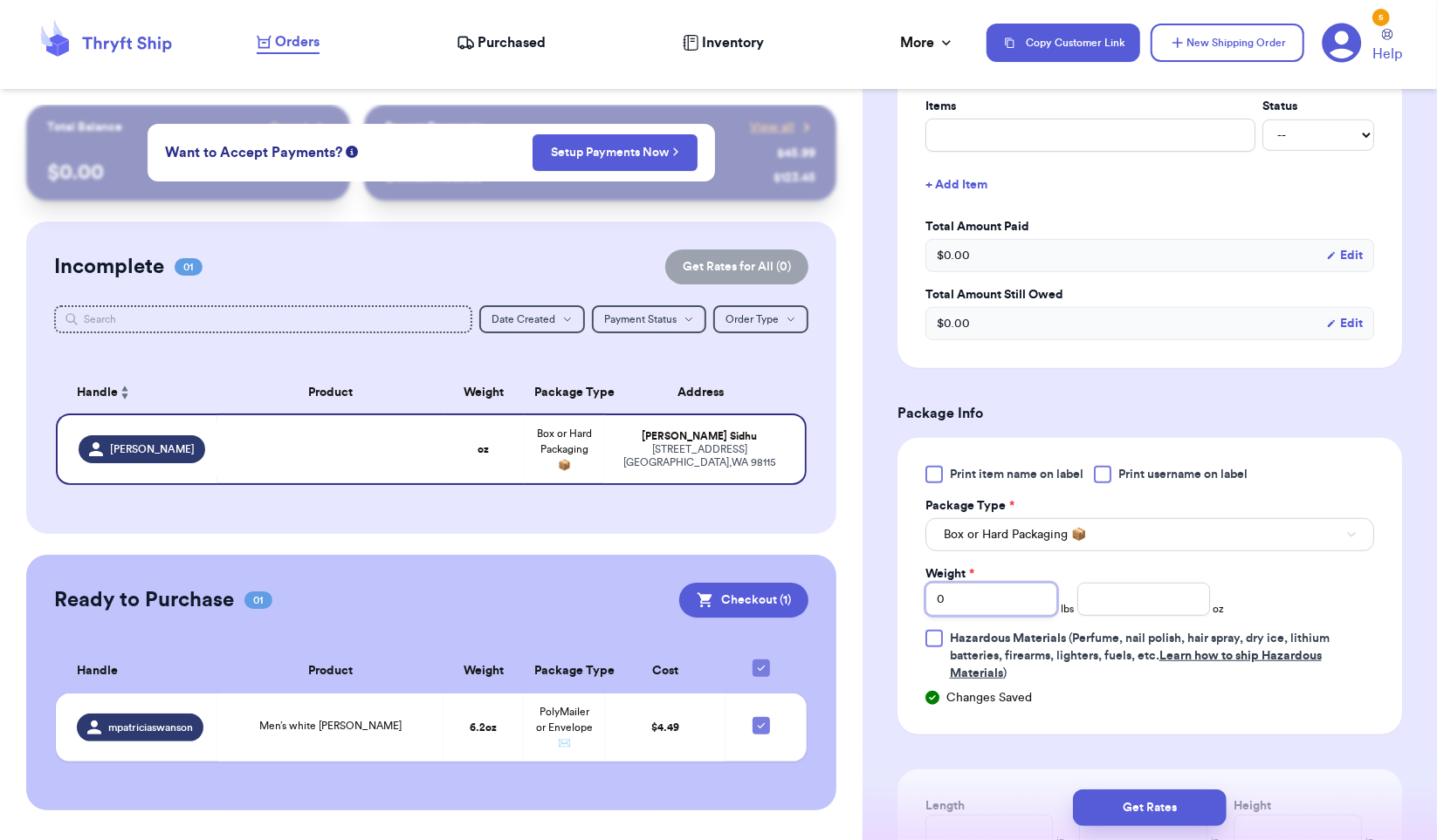
click at [1024, 595] on input "0" at bounding box center [991, 600] width 132 height 34
type input "5"
click at [1143, 596] on input "number" at bounding box center [1143, 600] width 132 height 34
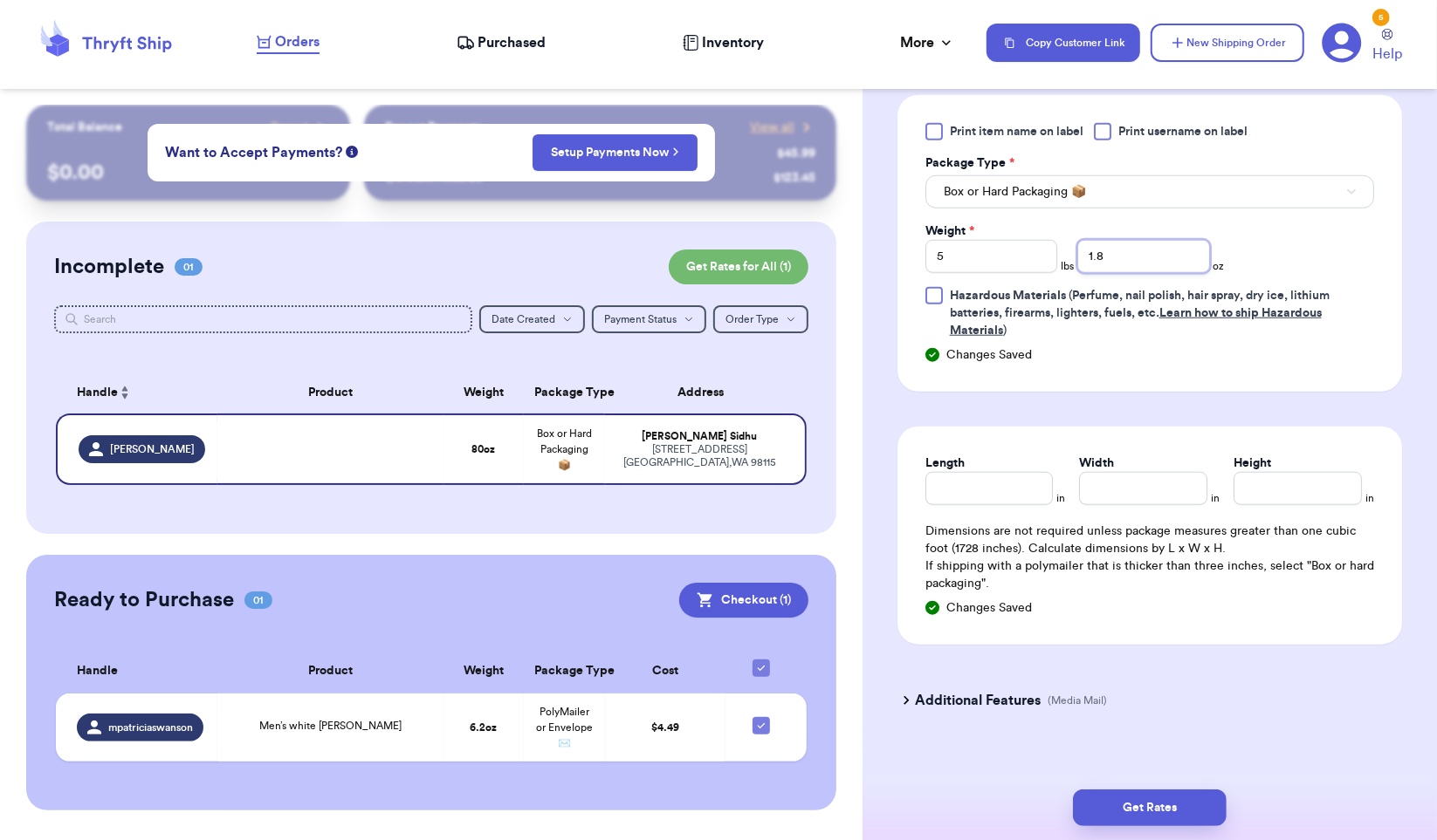
scroll to position [1102, 0]
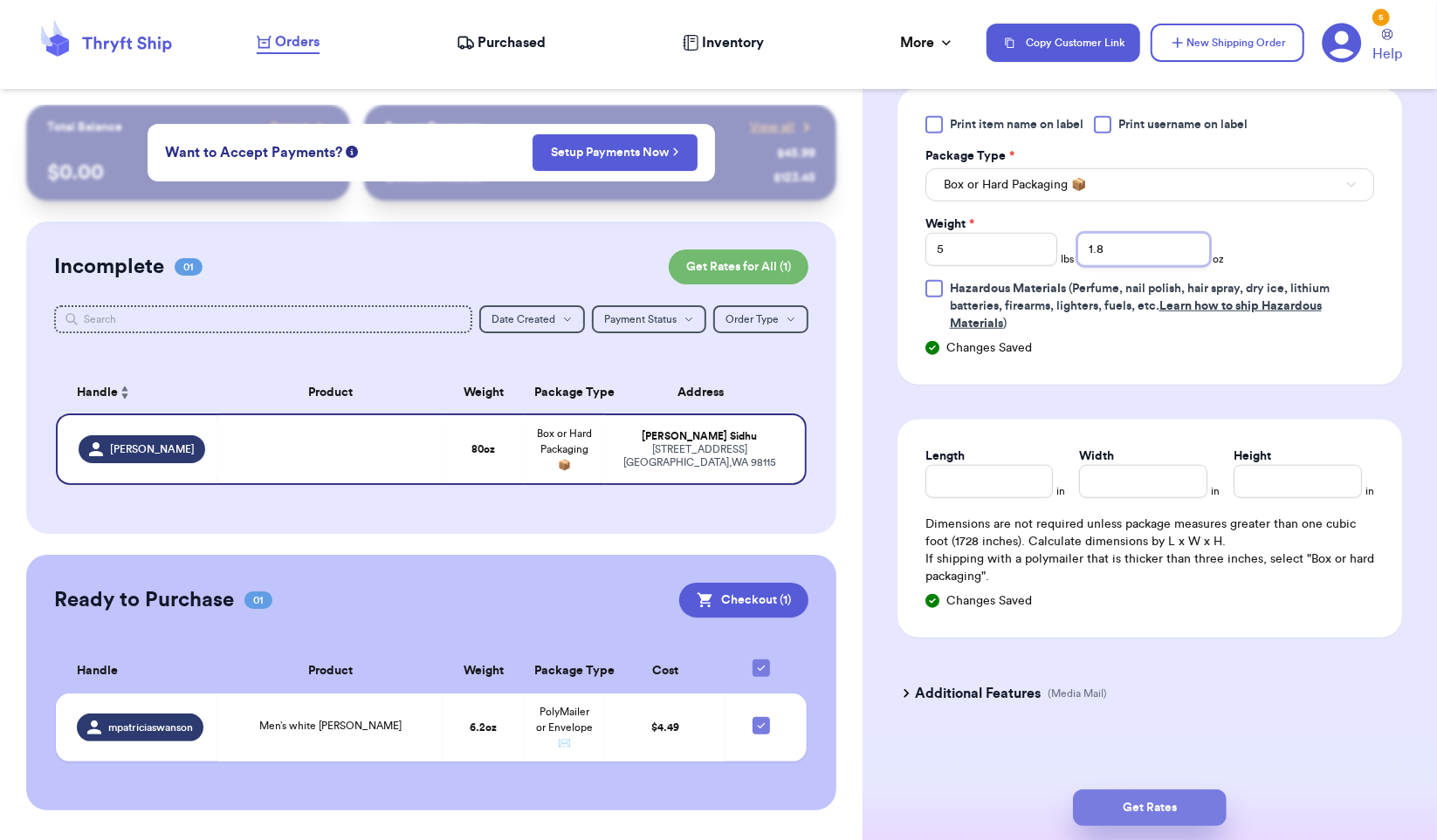
type input "1.8"
click at [1184, 798] on button "Get Rates" at bounding box center [1150, 808] width 154 height 37
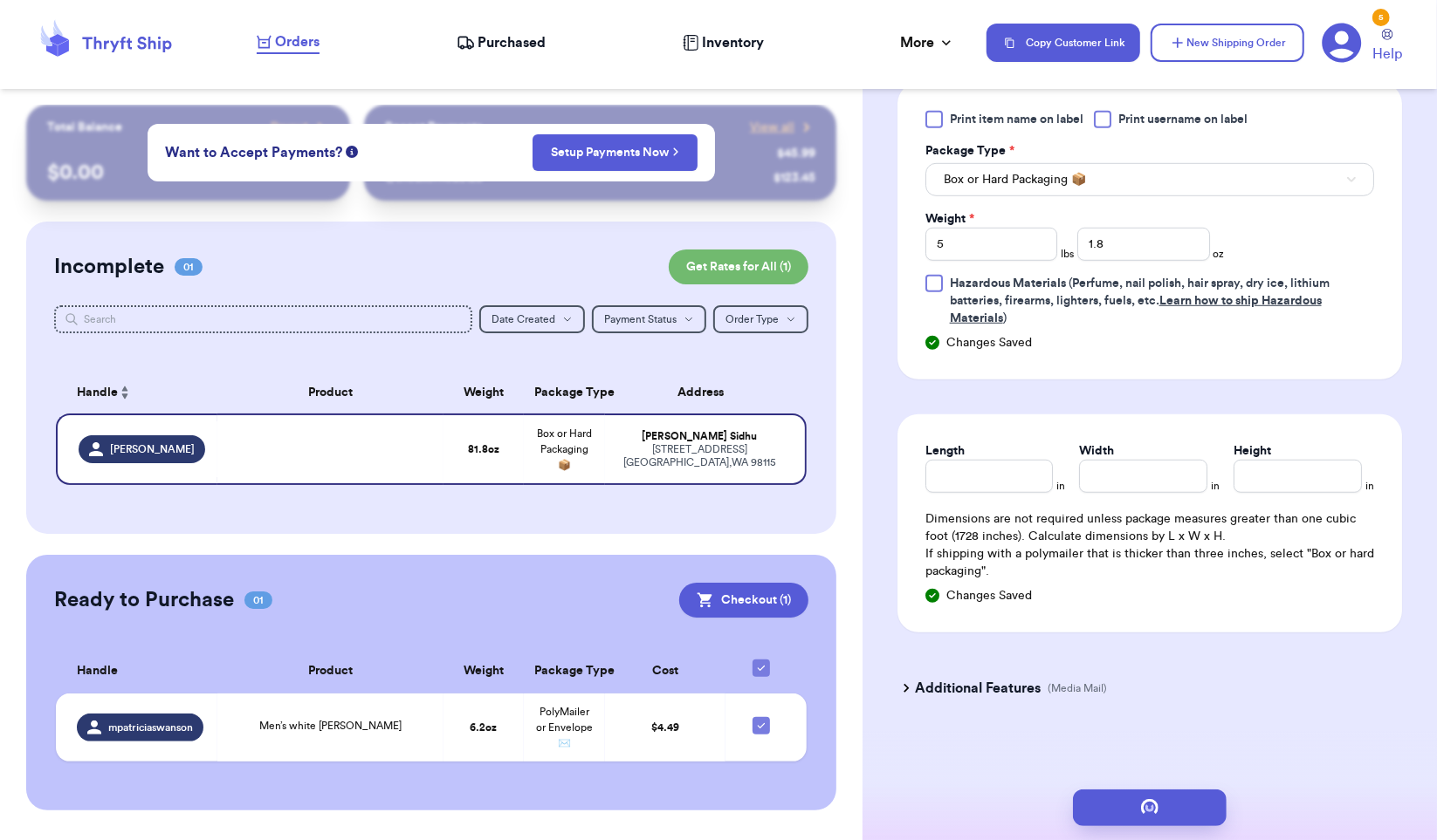
scroll to position [0, 0]
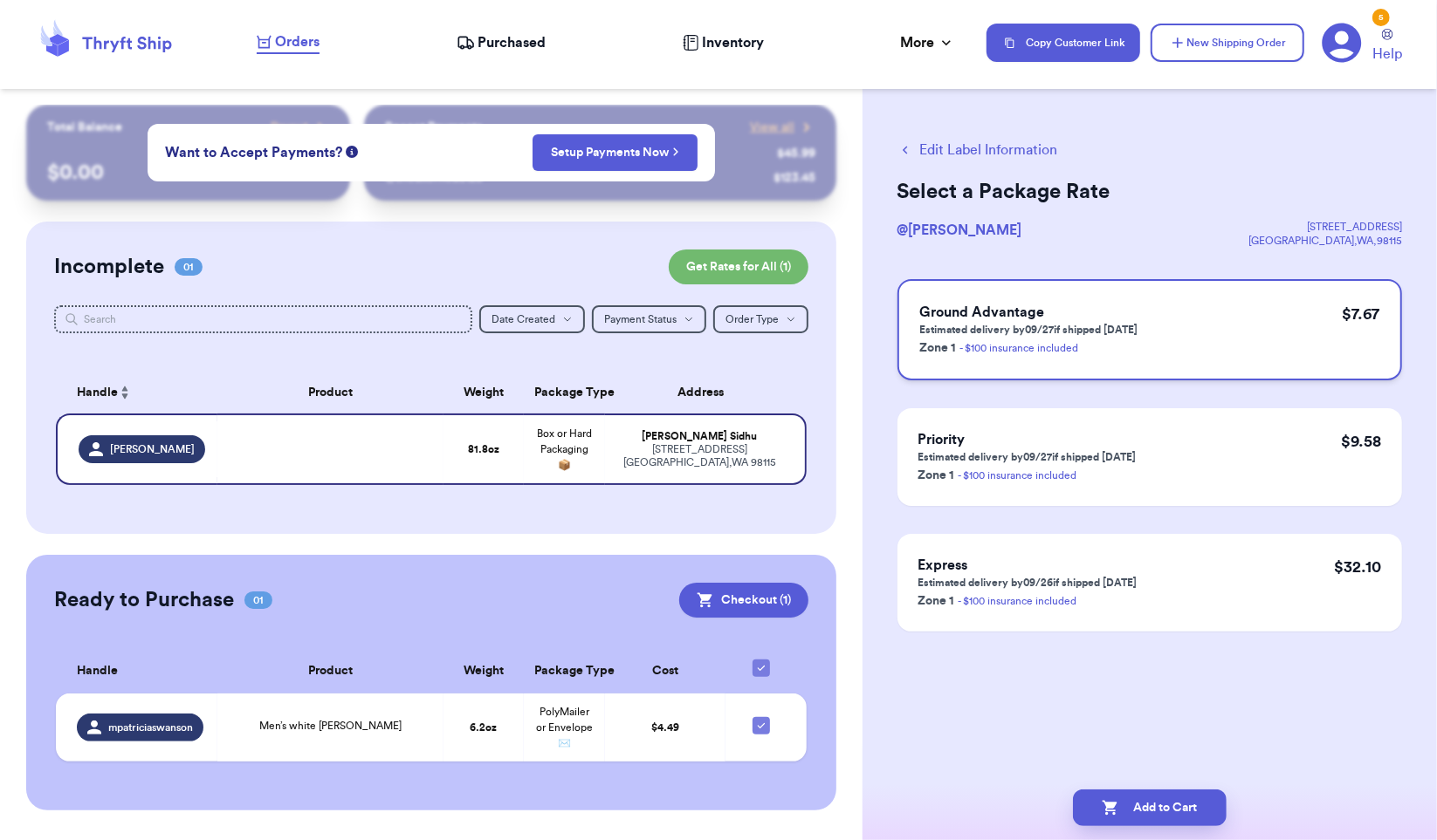
click at [1253, 314] on div "Ground Advantage Estimated delivery by 09/27 if shipped [DATE] Zone 1 - $100 in…" at bounding box center [1149, 330] width 505 height 101
click at [1180, 806] on button "Add to Cart" at bounding box center [1150, 808] width 154 height 37
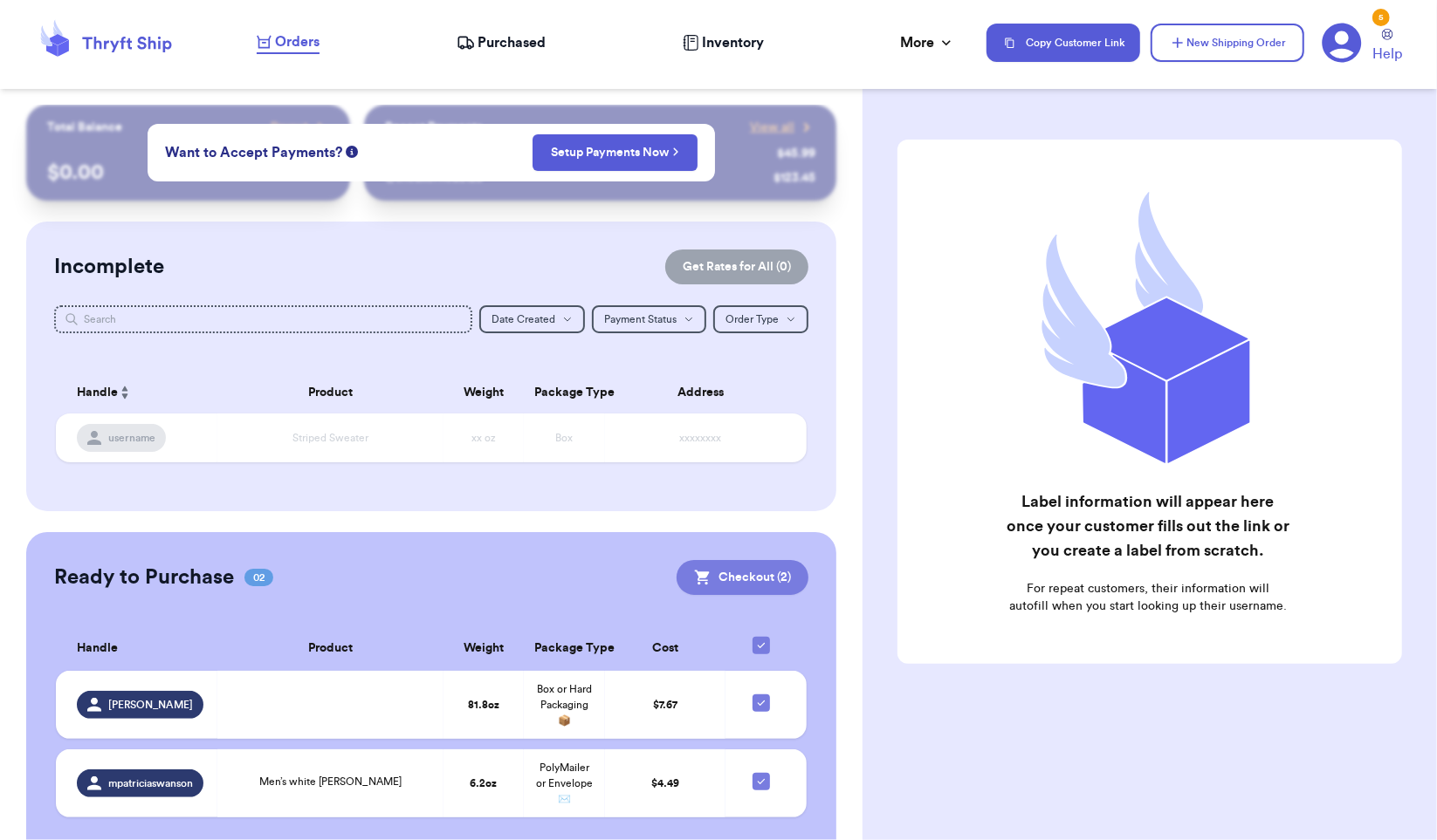
click at [718, 592] on button "Checkout ( 2 )" at bounding box center [742, 578] width 132 height 35
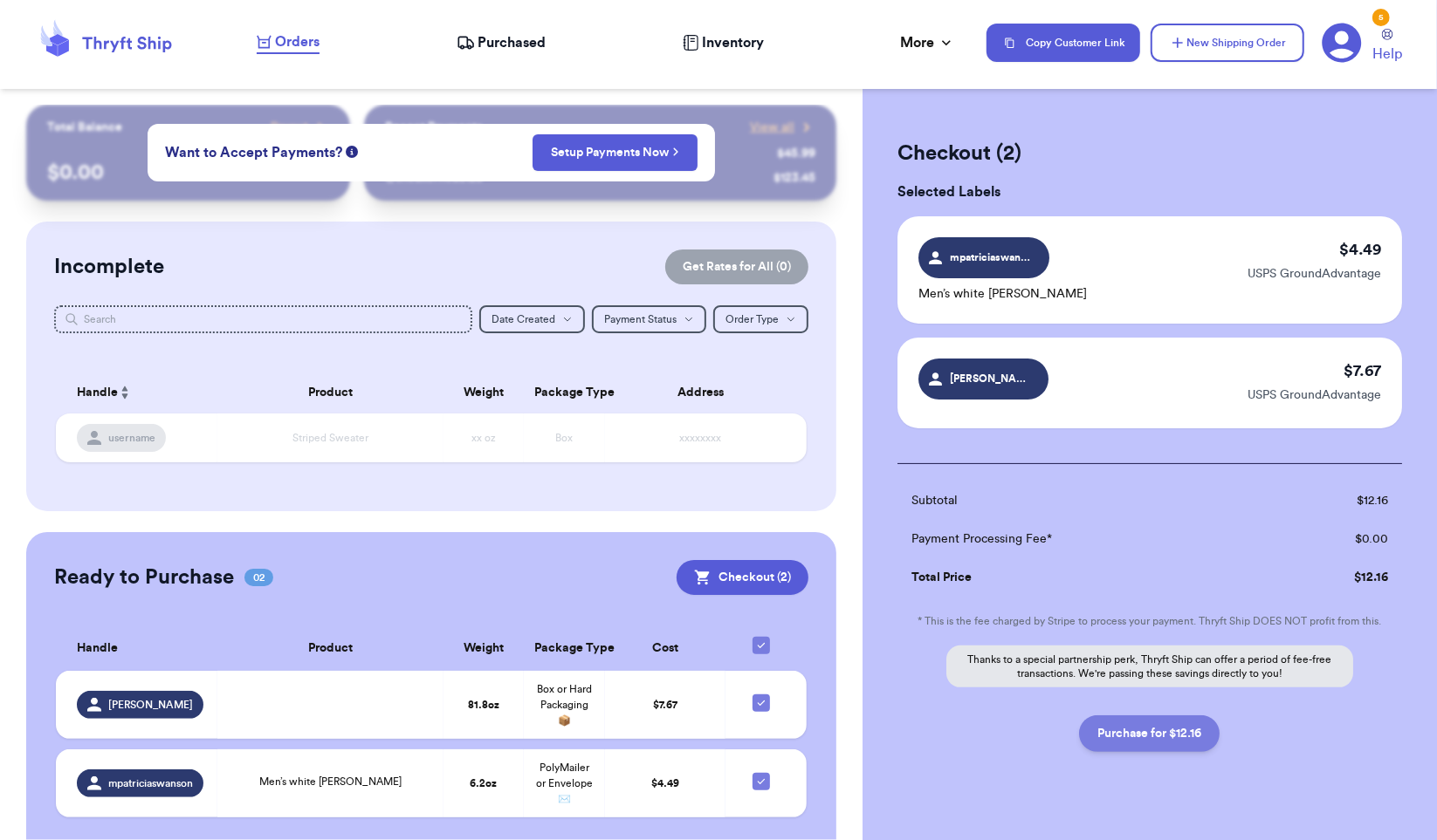
click at [1147, 736] on button "Purchase for $12.16" at bounding box center [1149, 734] width 140 height 37
checkbox input "false"
checkbox input "true"
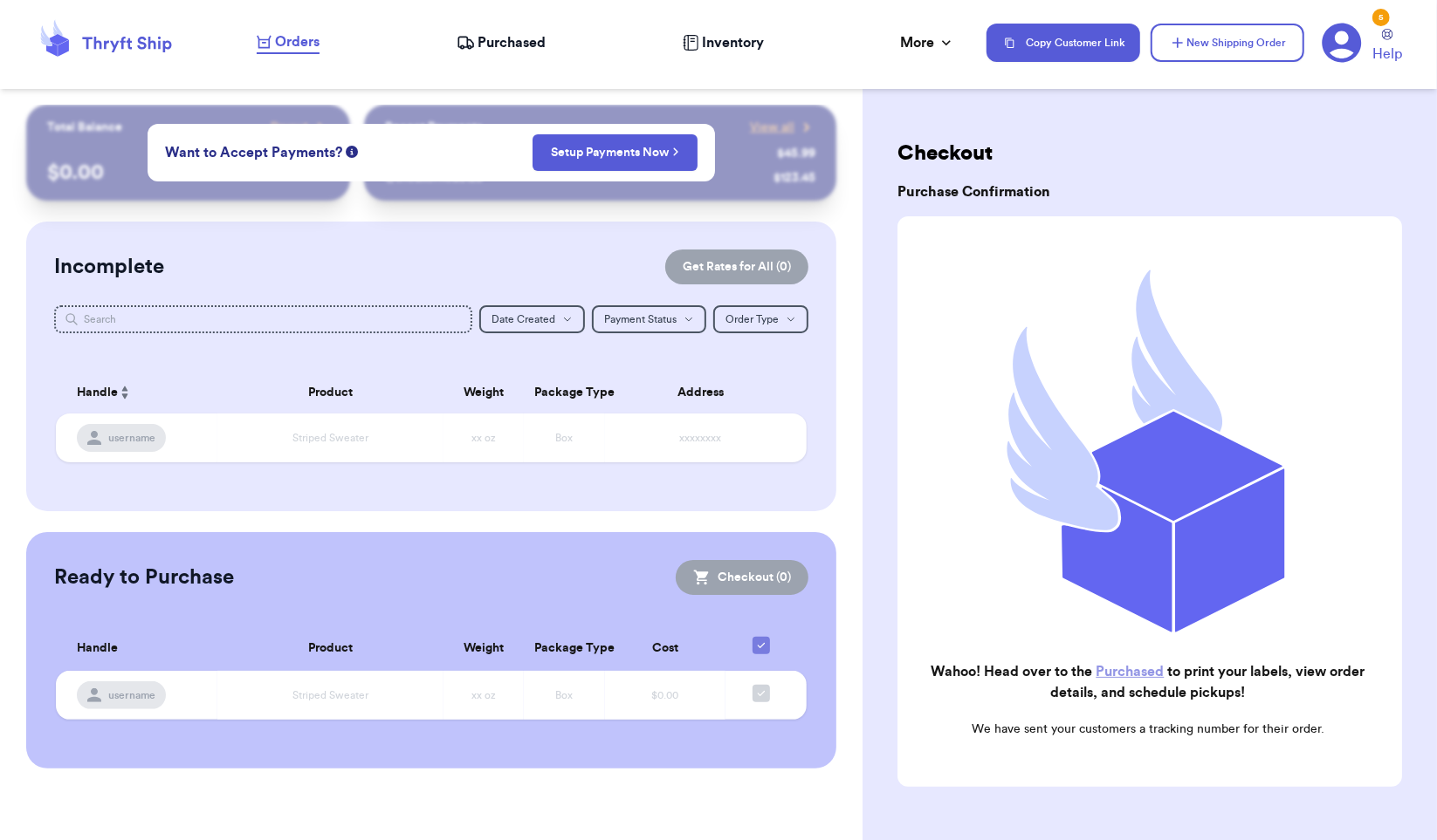
click at [484, 34] on span "Purchased" at bounding box center [512, 43] width 68 height 21
